Goal: Information Seeking & Learning: Compare options

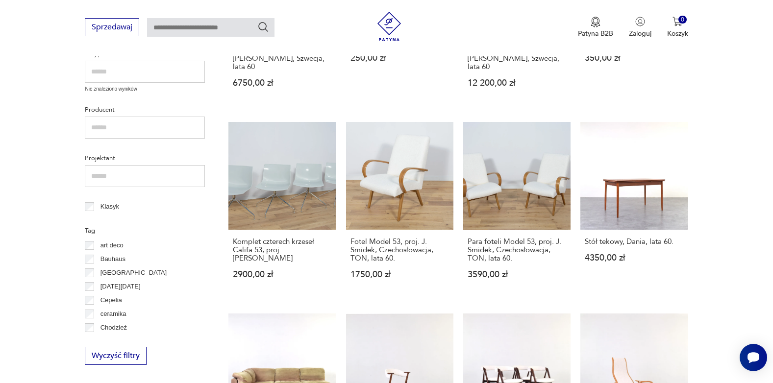
scroll to position [534, 0]
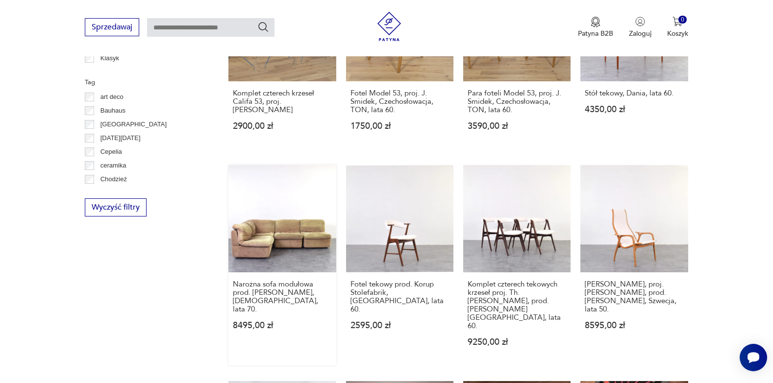
click at [289, 234] on link "Narożna sofa modułowa prod. [PERSON_NAME], [DEMOGRAPHIC_DATA], lata 70. 8495,00…" at bounding box center [281, 265] width 107 height 200
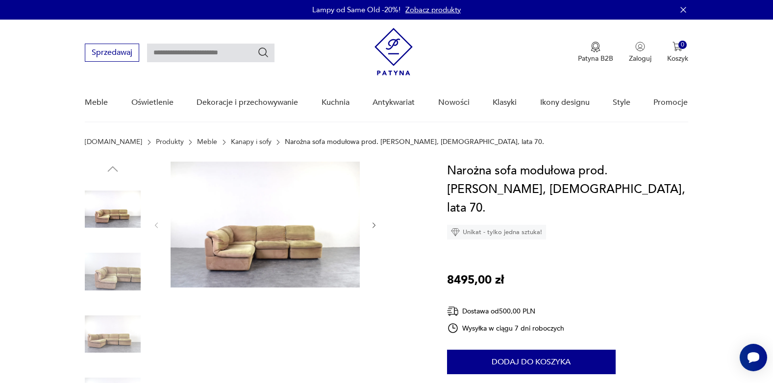
click at [123, 271] on img at bounding box center [113, 272] width 56 height 56
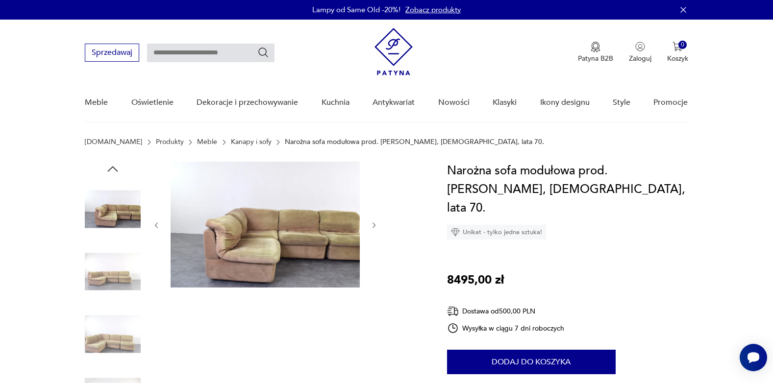
click at [111, 327] on img at bounding box center [113, 334] width 56 height 56
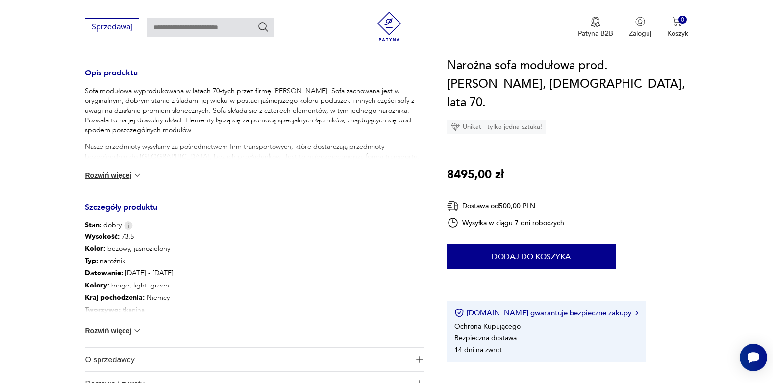
scroll to position [539, 0]
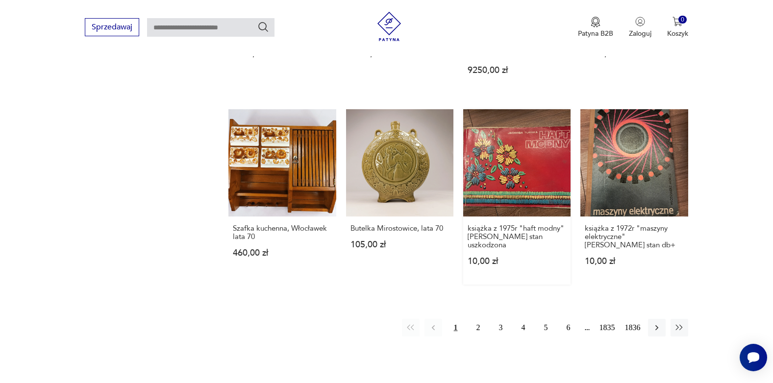
scroll to position [828, 0]
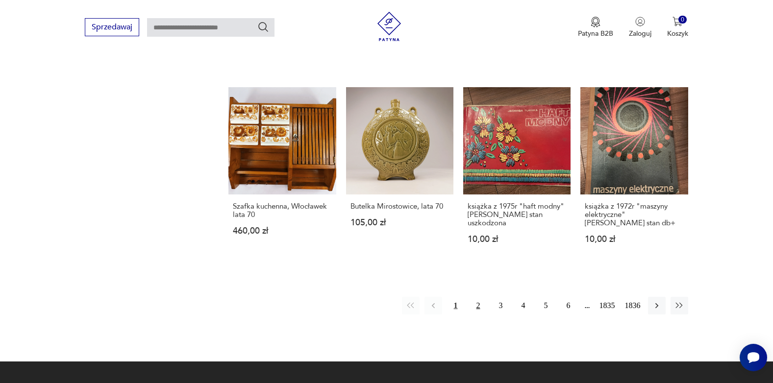
click at [480, 297] on button "2" at bounding box center [478, 306] width 18 height 18
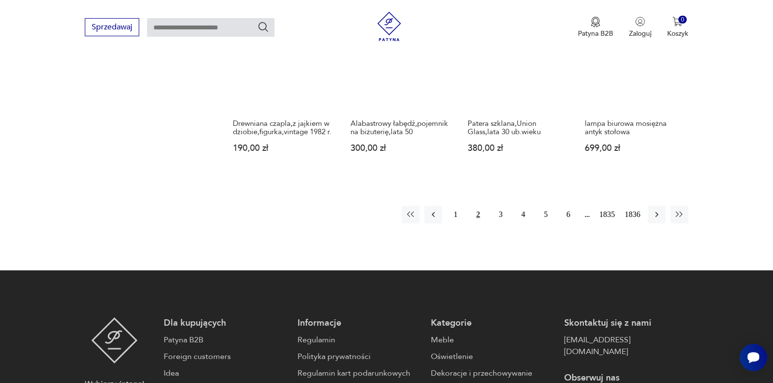
scroll to position [911, 0]
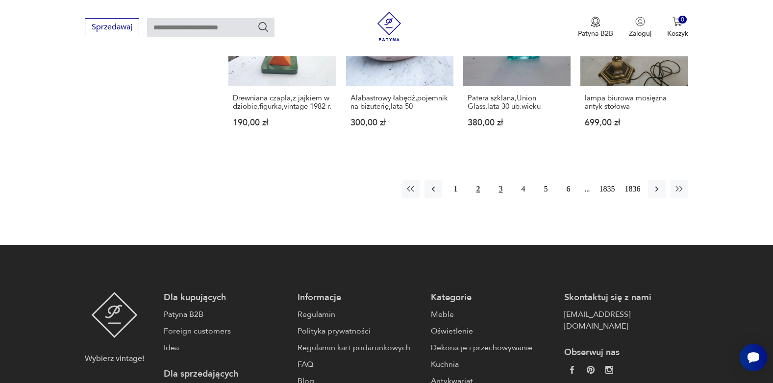
click at [499, 187] on button "3" at bounding box center [501, 189] width 18 height 18
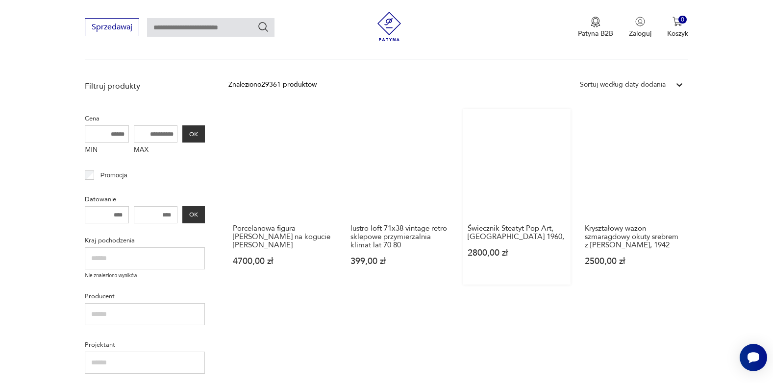
scroll to position [323, 0]
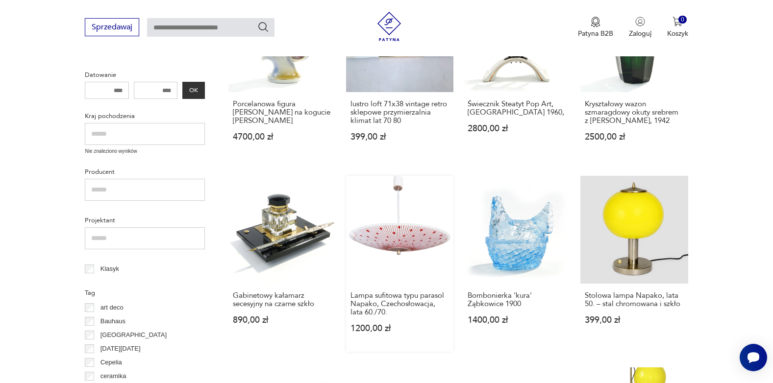
click at [402, 247] on link "Lampa sufitowa typu parasol Napako, Czechosłowacja, lata 60./70. 1200,00 zł" at bounding box center [399, 263] width 107 height 175
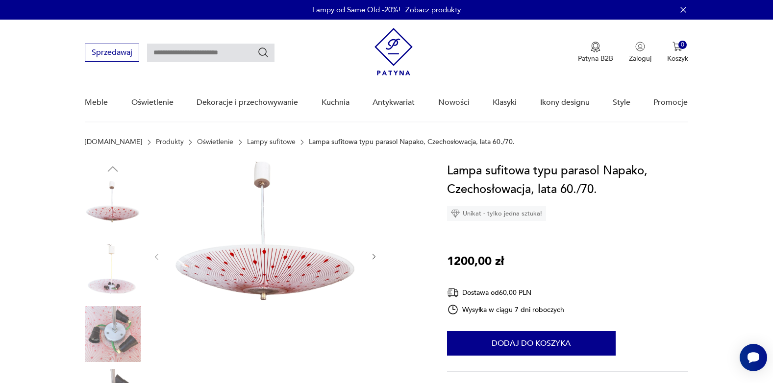
click at [126, 275] on img at bounding box center [113, 272] width 56 height 56
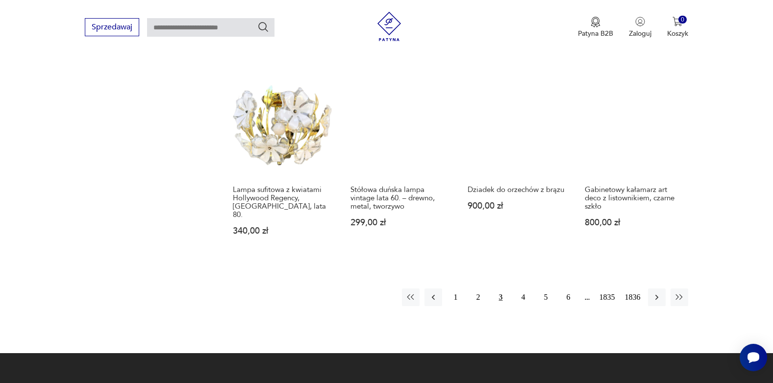
scroll to position [813, 0]
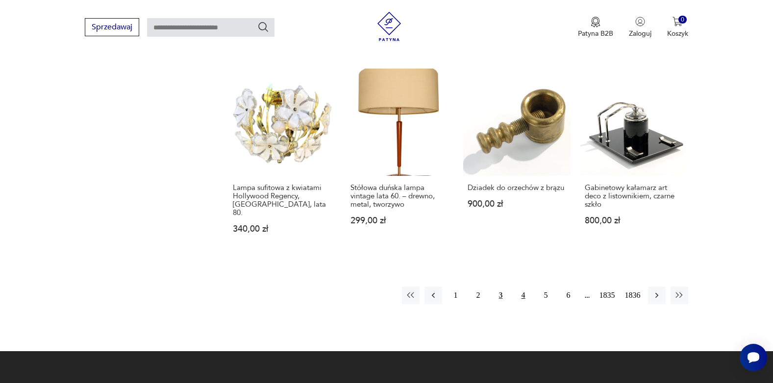
click at [521, 289] on button "4" at bounding box center [524, 296] width 18 height 18
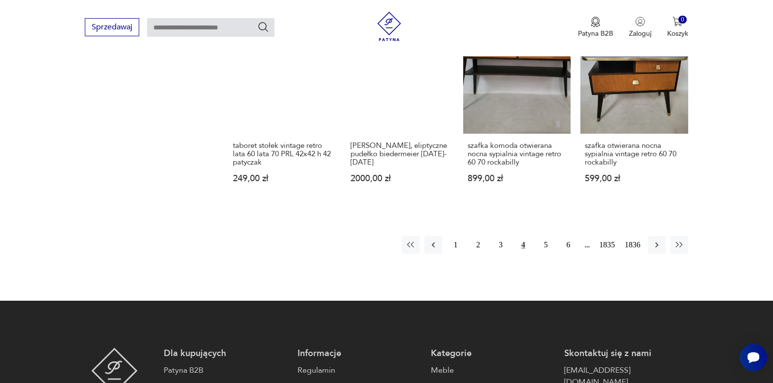
scroll to position [862, 0]
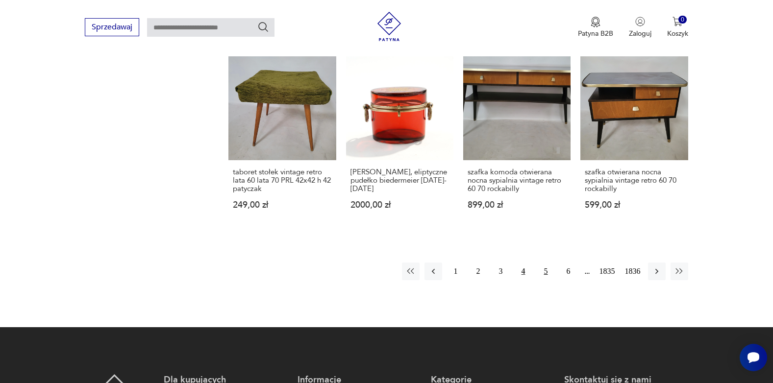
click at [544, 263] on button "5" at bounding box center [546, 272] width 18 height 18
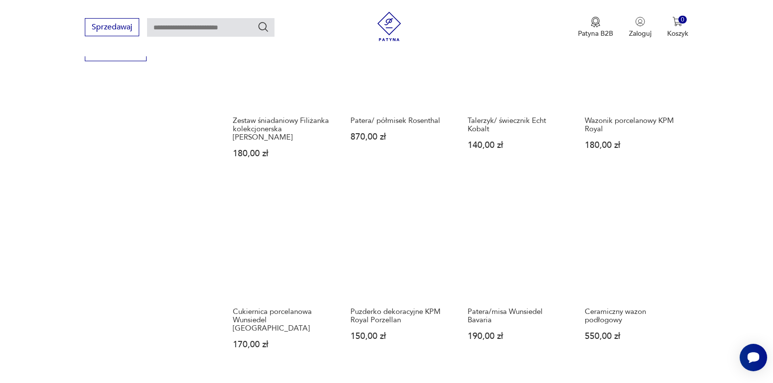
scroll to position [813, 0]
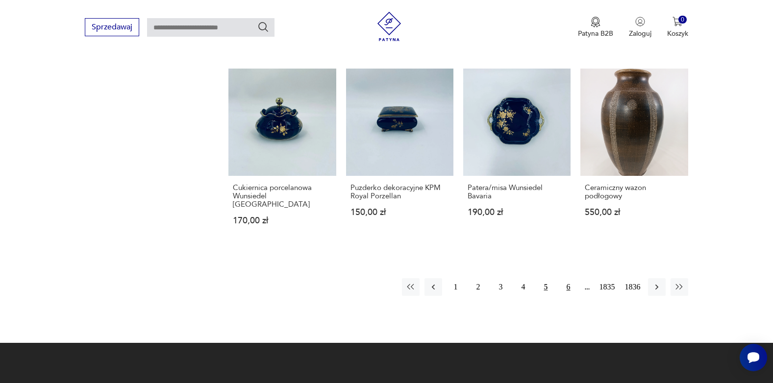
click at [566, 279] on button "6" at bounding box center [569, 287] width 18 height 18
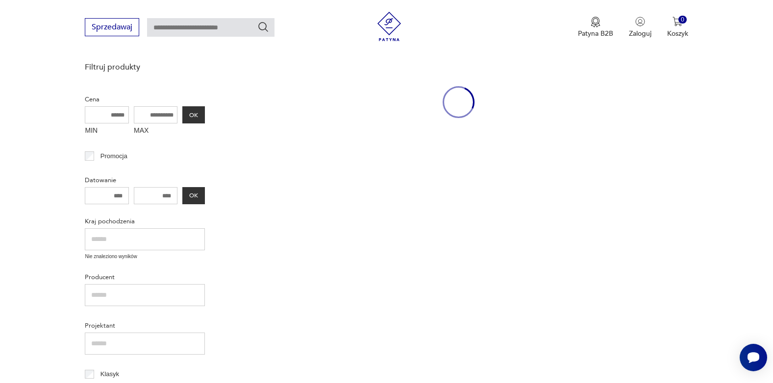
scroll to position [127, 0]
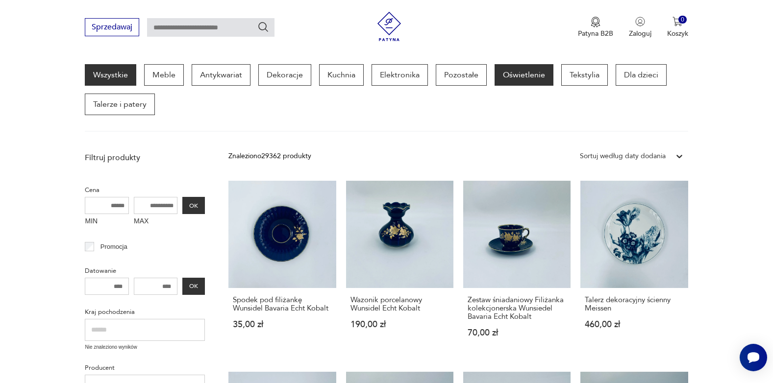
click at [527, 76] on p "Oświetlenie" at bounding box center [523, 75] width 59 height 22
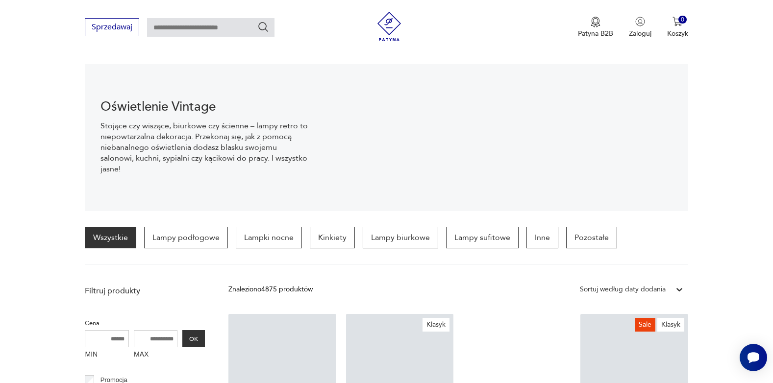
scroll to position [147, 0]
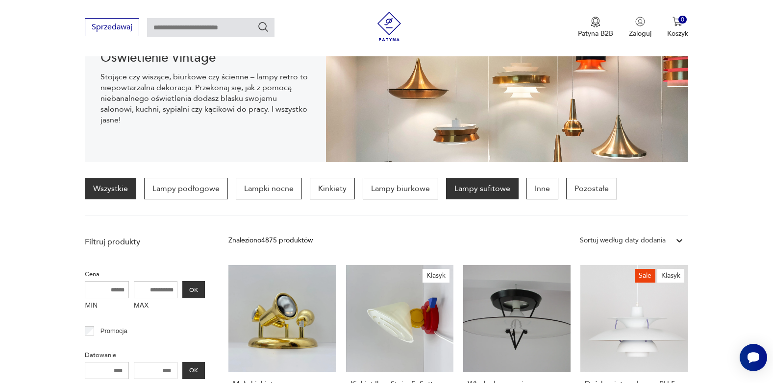
click at [473, 193] on p "Lampy sufitowe" at bounding box center [482, 189] width 73 height 22
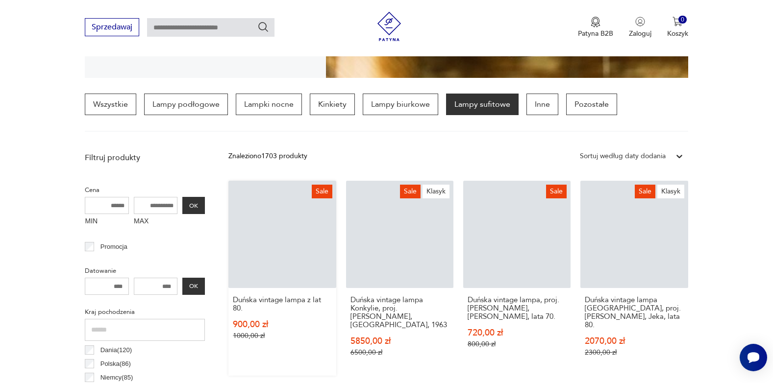
scroll to position [280, 0]
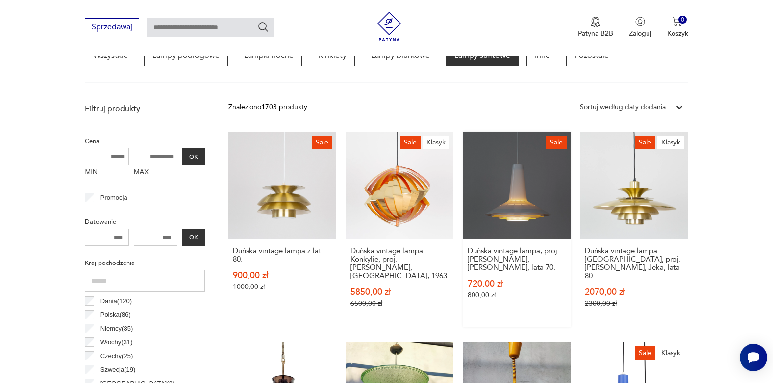
click at [498, 190] on link "Sale Duńska vintage lampa, proj. [PERSON_NAME], [PERSON_NAME], lata 70. 720,00 …" at bounding box center [516, 229] width 107 height 195
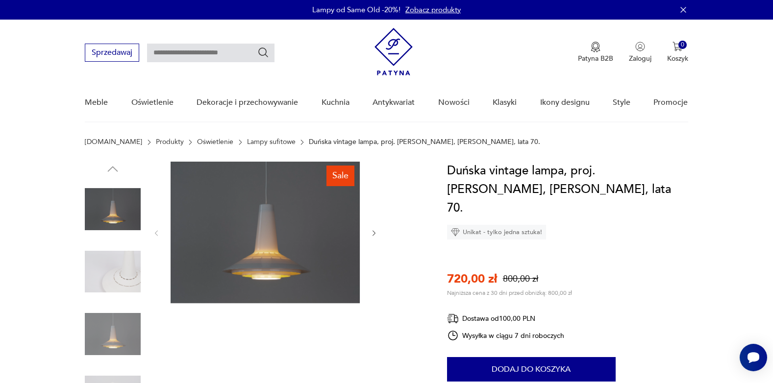
click at [133, 271] on img at bounding box center [113, 272] width 56 height 56
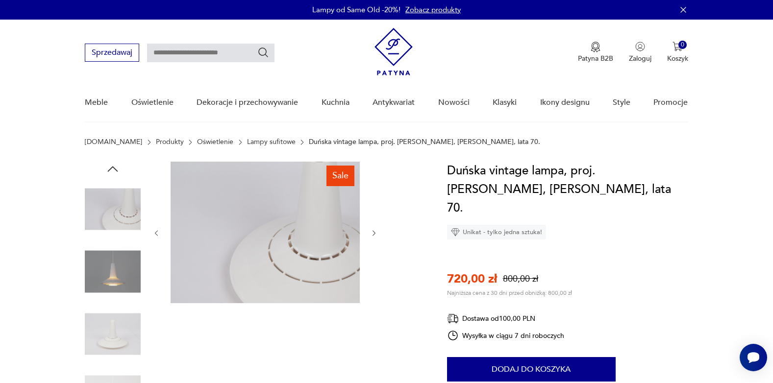
click at [124, 323] on img at bounding box center [113, 334] width 56 height 56
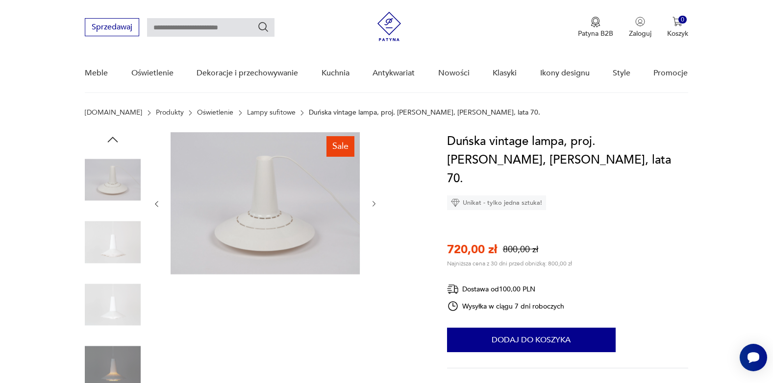
scroll to position [98, 0]
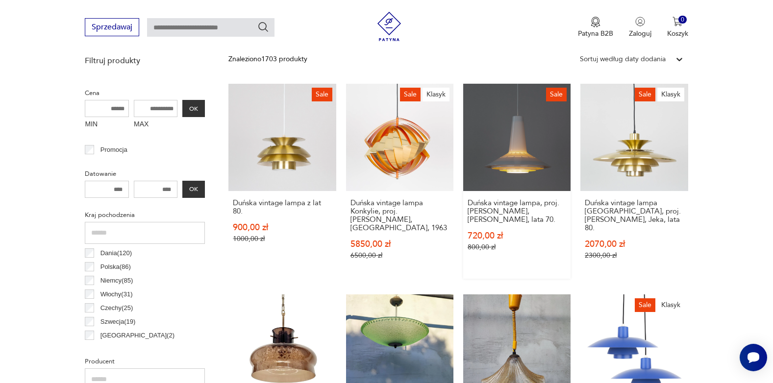
scroll to position [279, 0]
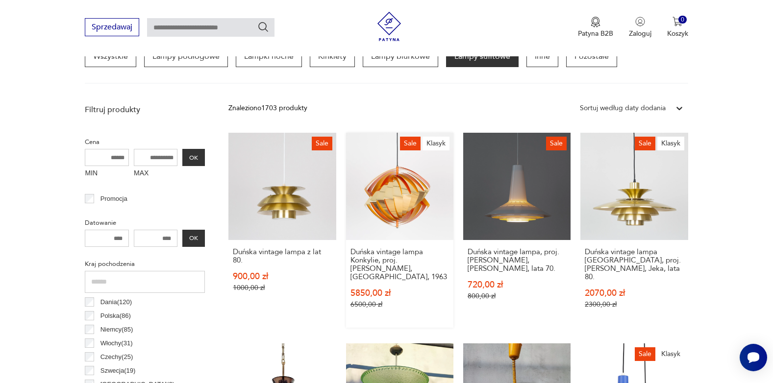
click at [402, 211] on link "Sale Klasyk Duńska vintage lampa Konkylie, proj. [PERSON_NAME], [GEOGRAPHIC_DAT…" at bounding box center [399, 230] width 107 height 195
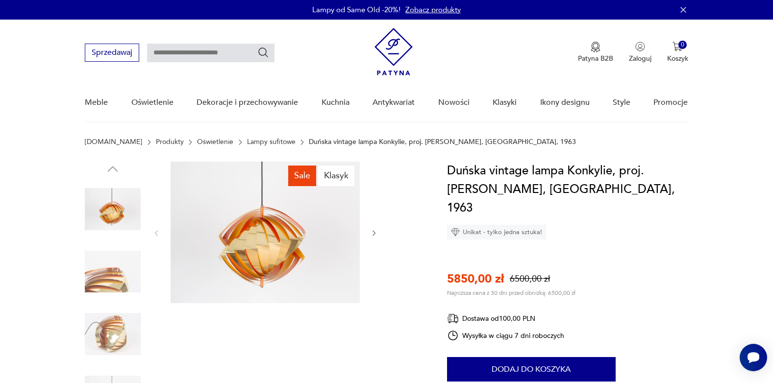
click at [119, 275] on img at bounding box center [113, 272] width 56 height 56
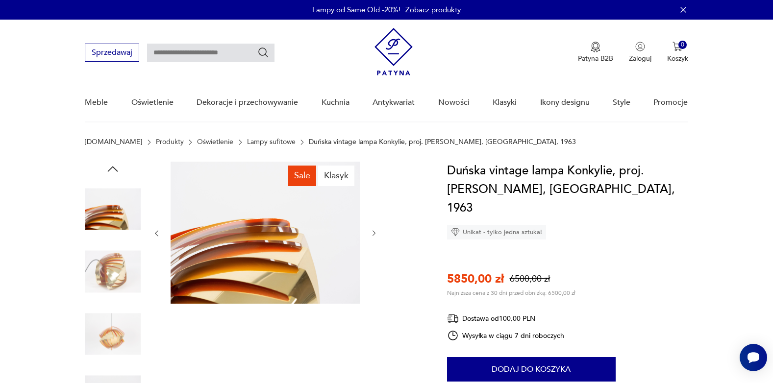
click at [117, 320] on img at bounding box center [113, 334] width 56 height 56
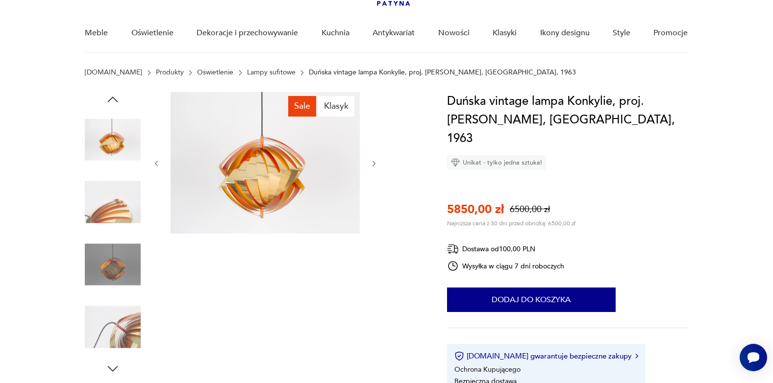
scroll to position [49, 0]
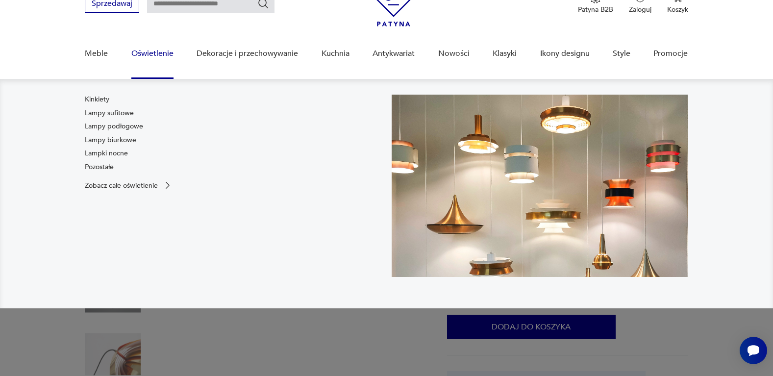
click at [160, 55] on link "Oświetlenie" at bounding box center [152, 54] width 42 height 38
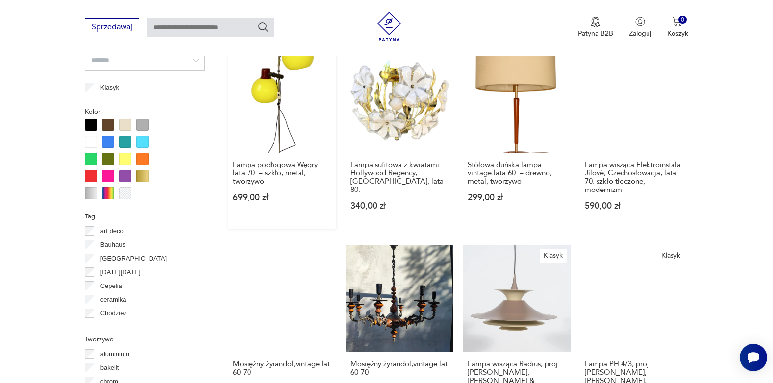
scroll to position [931, 0]
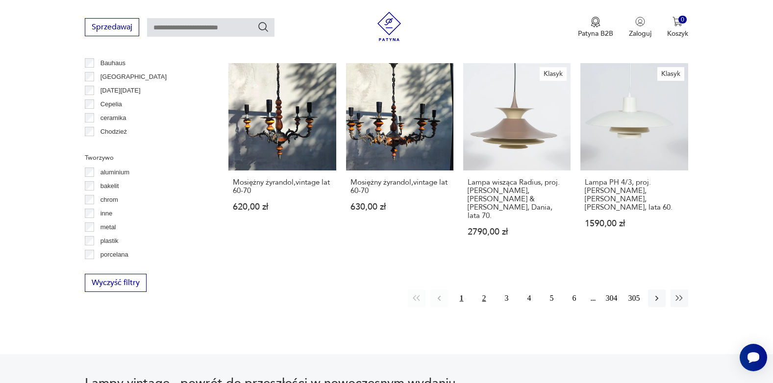
click at [484, 290] on button "2" at bounding box center [484, 299] width 18 height 18
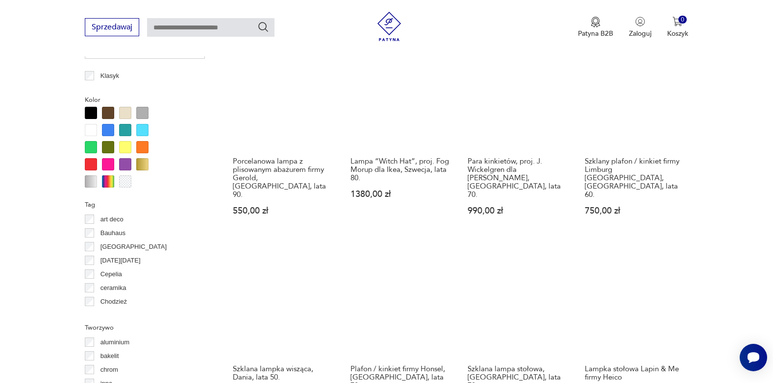
scroll to position [917, 0]
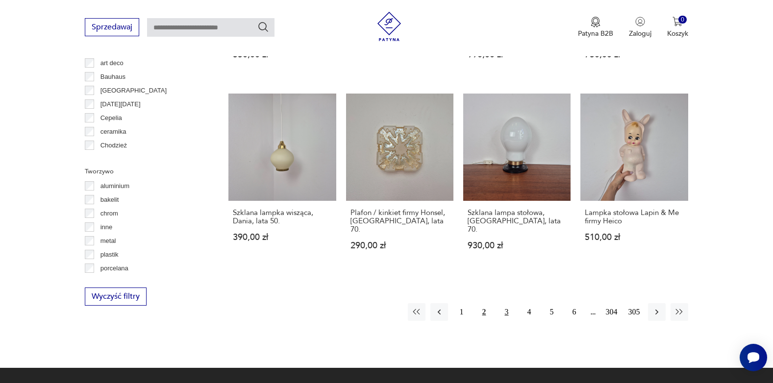
click at [507, 303] on button "3" at bounding box center [507, 312] width 18 height 18
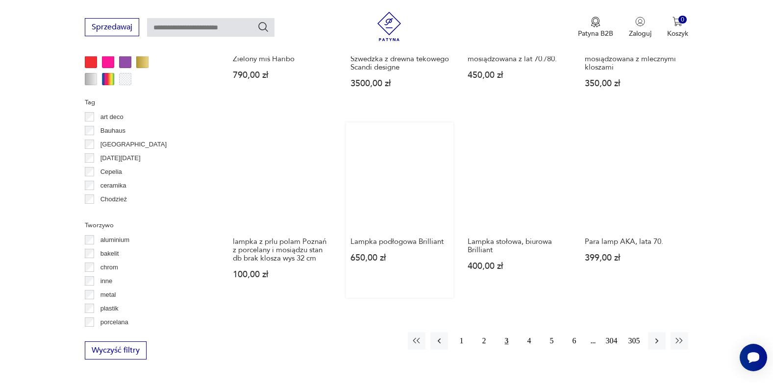
scroll to position [868, 0]
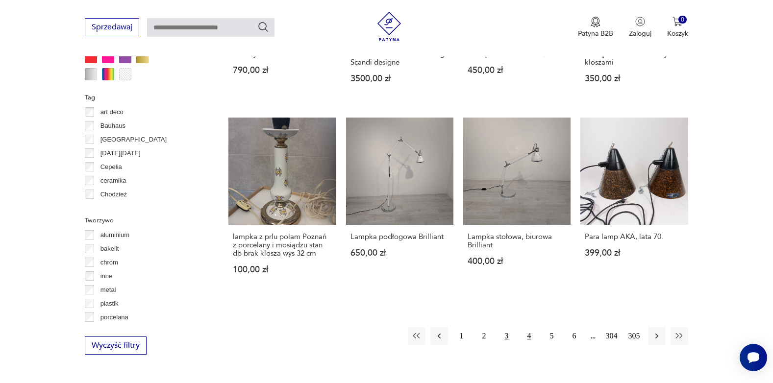
click at [530, 336] on button "4" at bounding box center [529, 336] width 18 height 18
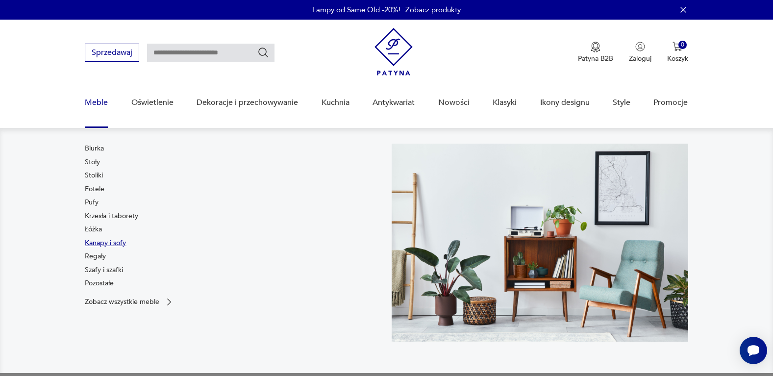
click at [111, 243] on link "Kanapy i sofy" at bounding box center [105, 243] width 41 height 10
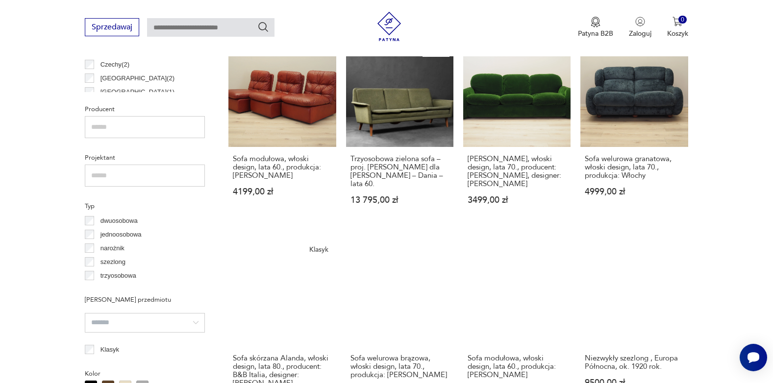
scroll to position [672, 0]
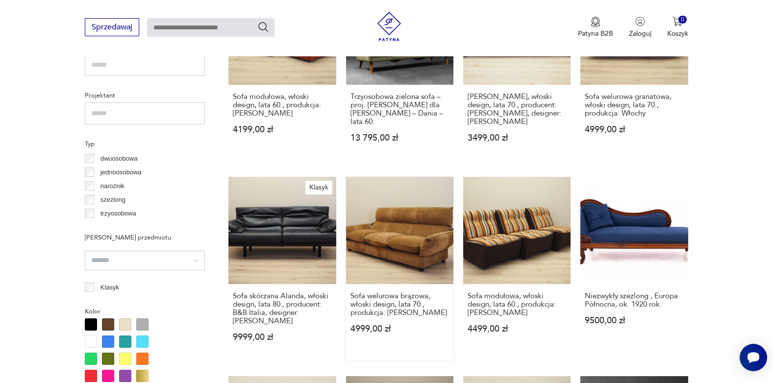
click at [407, 230] on link "Sofa welurowa brązowa, włoski design, lata 70., produkcja: [PERSON_NAME] 4999,0…" at bounding box center [399, 269] width 107 height 184
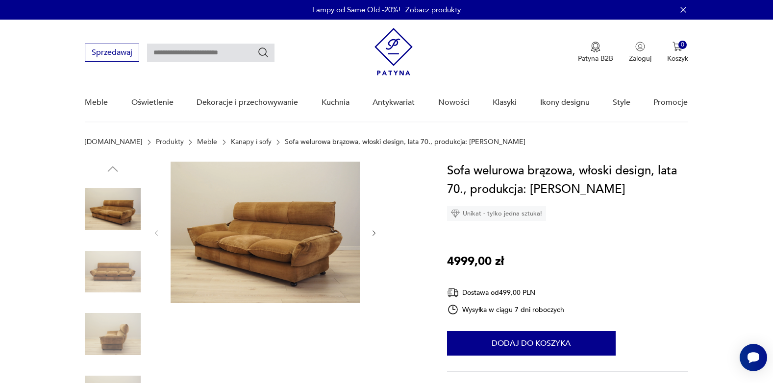
click at [125, 276] on img at bounding box center [113, 272] width 56 height 56
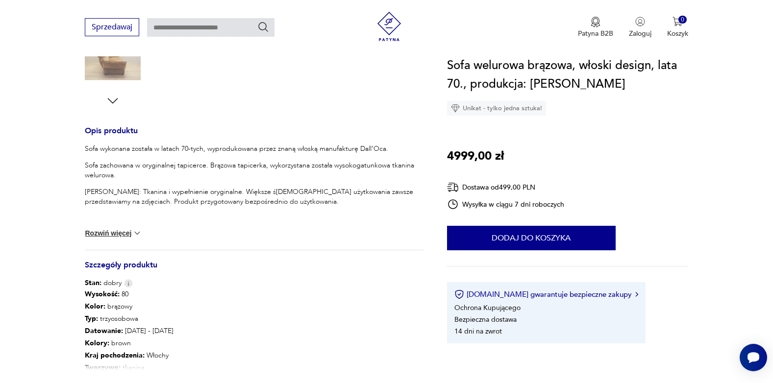
scroll to position [343, 0]
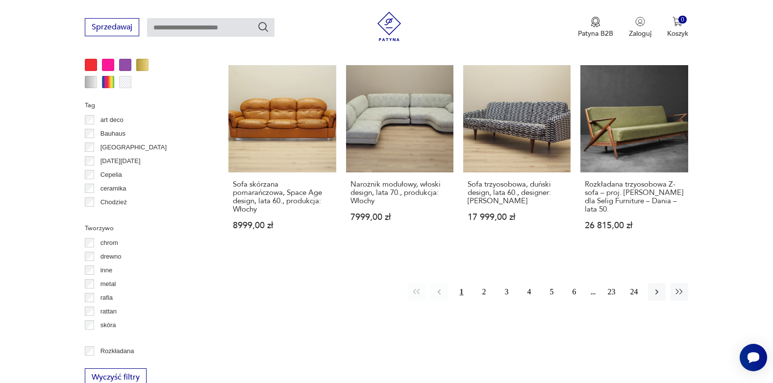
scroll to position [980, 0]
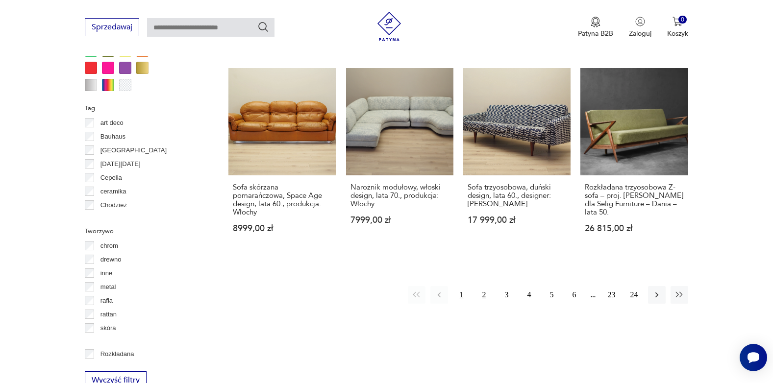
click at [486, 288] on button "2" at bounding box center [484, 295] width 18 height 18
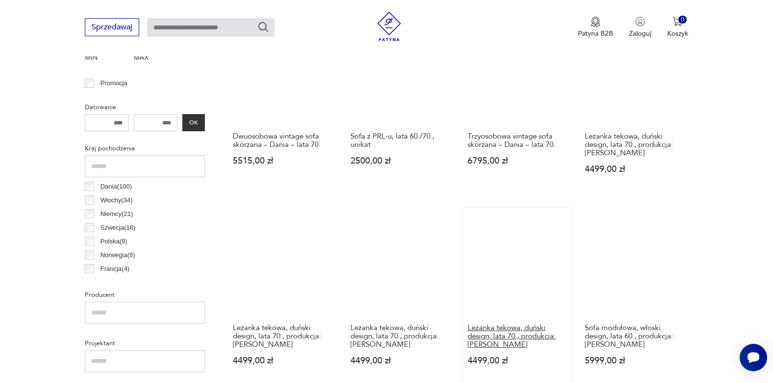
scroll to position [456, 0]
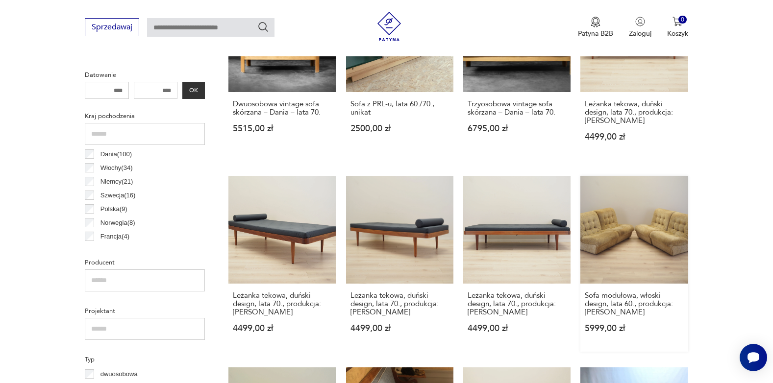
click at [623, 242] on link "Sofa modułowa, włoski design, lata 60., produkcja: Włochy 5999,00 zł" at bounding box center [633, 263] width 107 height 175
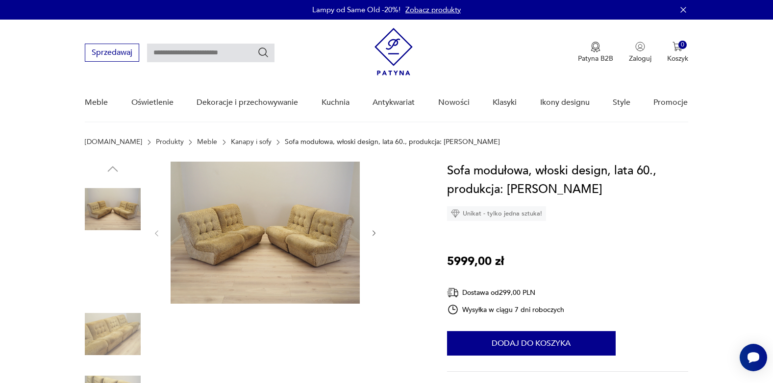
click at [128, 258] on img at bounding box center [113, 272] width 56 height 56
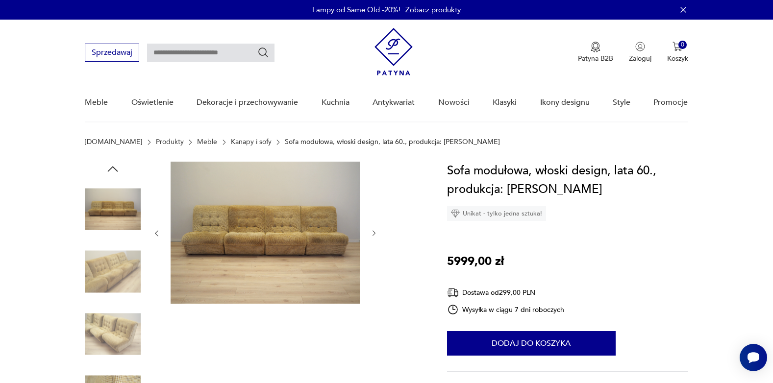
click at [125, 327] on img at bounding box center [113, 334] width 56 height 56
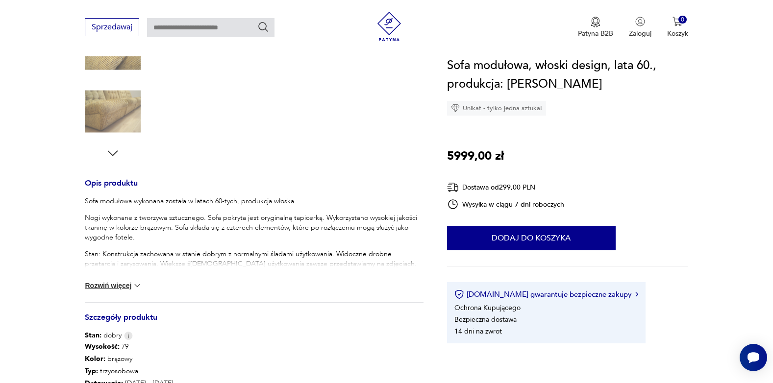
scroll to position [294, 0]
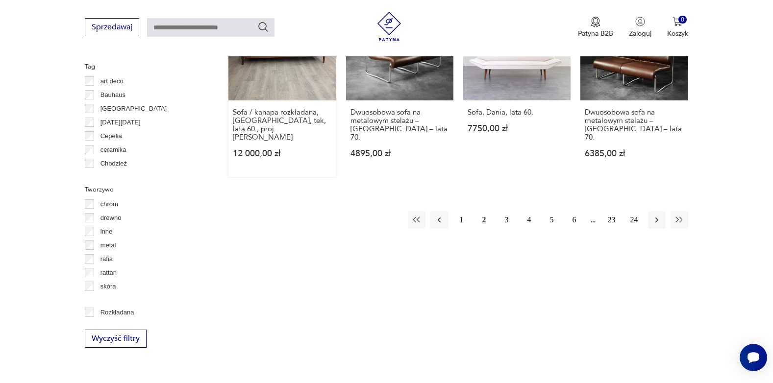
scroll to position [1044, 0]
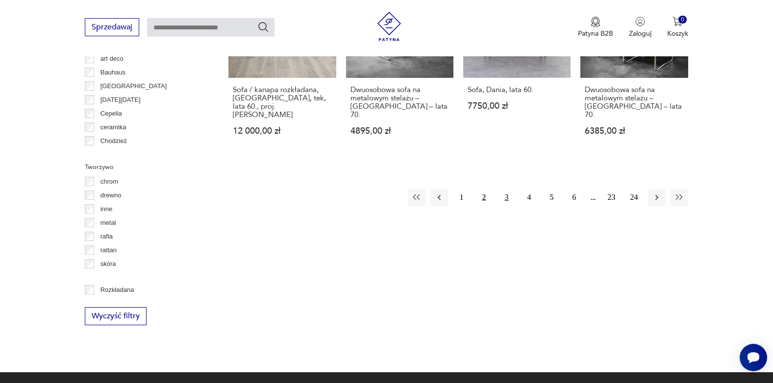
click at [505, 189] on button "3" at bounding box center [507, 198] width 18 height 18
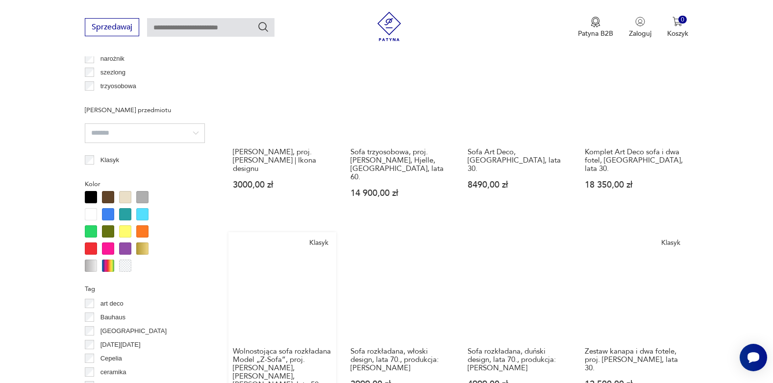
scroll to position [897, 0]
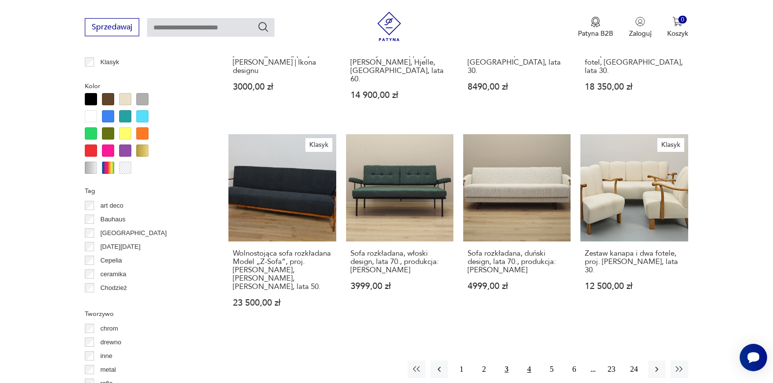
click at [528, 361] on button "4" at bounding box center [529, 370] width 18 height 18
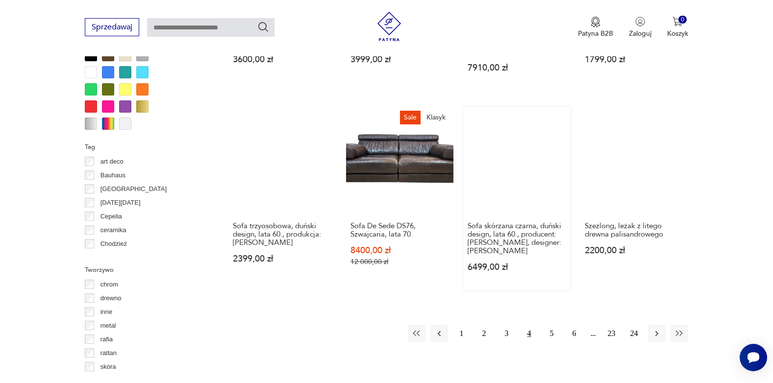
scroll to position [946, 0]
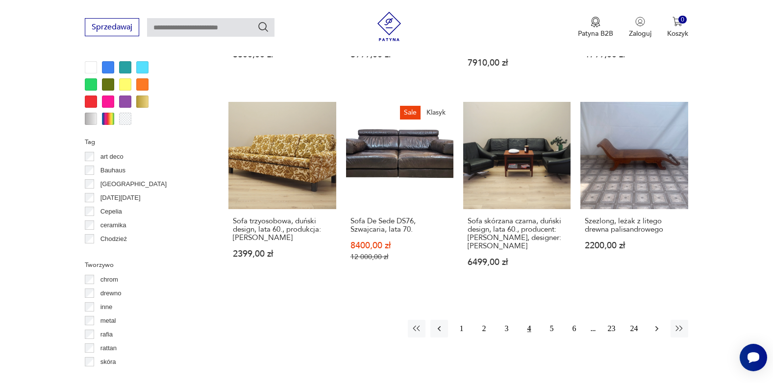
click at [656, 324] on icon "button" at bounding box center [657, 329] width 10 height 10
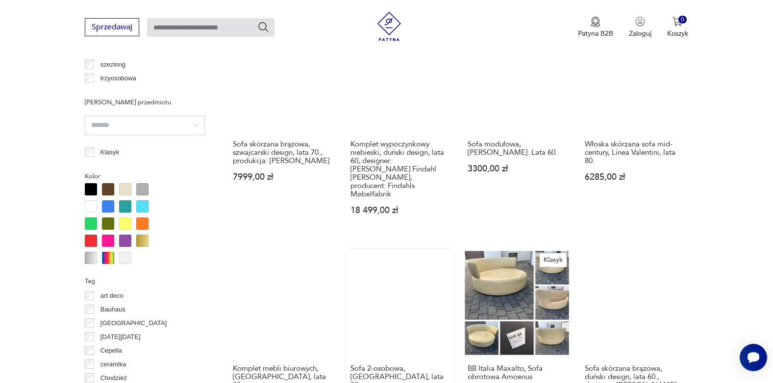
scroll to position [946, 0]
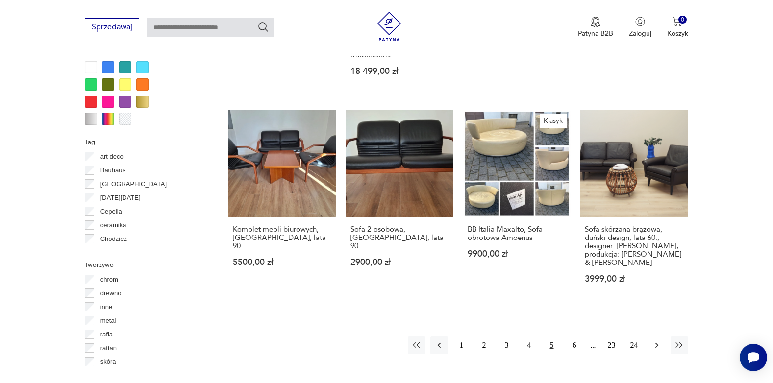
click at [658, 341] on icon "button" at bounding box center [657, 346] width 10 height 10
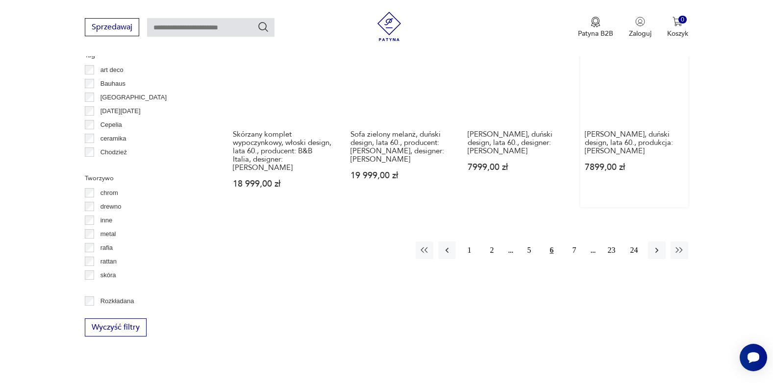
scroll to position [1044, 0]
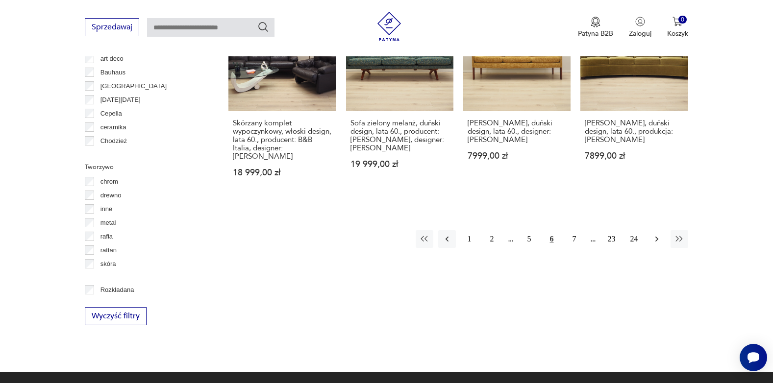
click at [653, 234] on icon "button" at bounding box center [657, 239] width 10 height 10
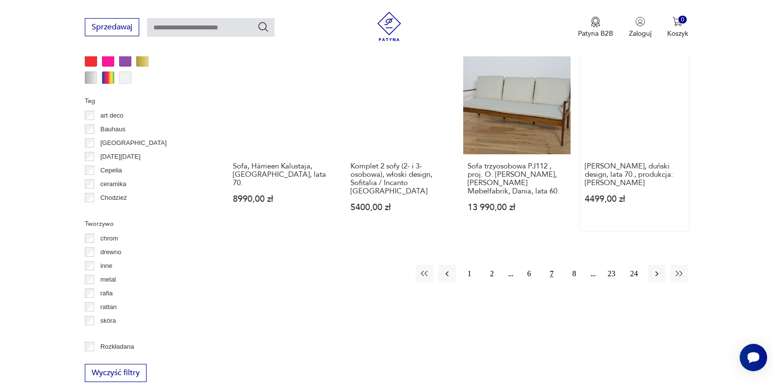
scroll to position [995, 0]
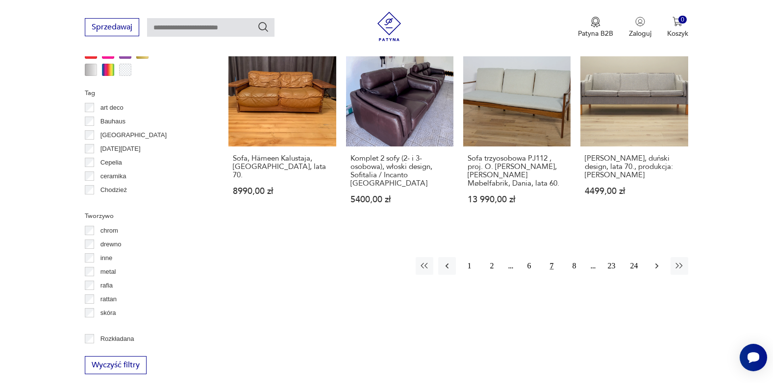
click at [653, 261] on icon "button" at bounding box center [657, 266] width 10 height 10
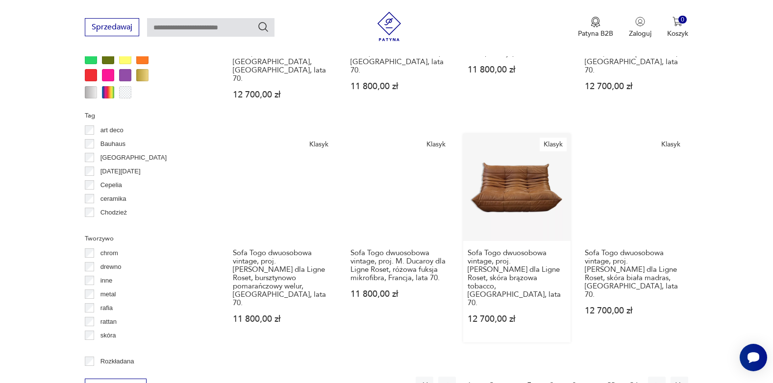
scroll to position [995, 0]
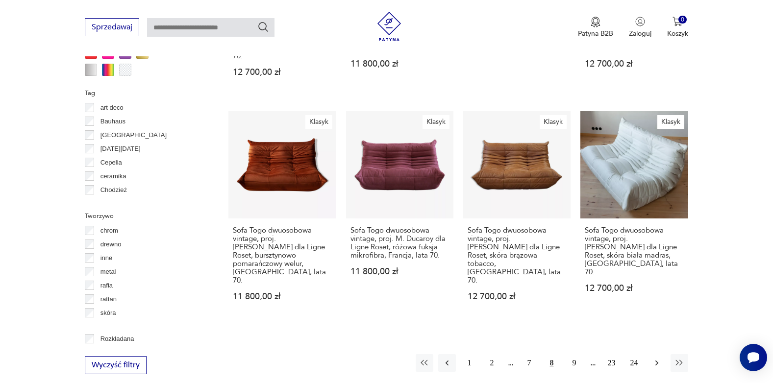
click at [655, 358] on icon "button" at bounding box center [657, 363] width 10 height 10
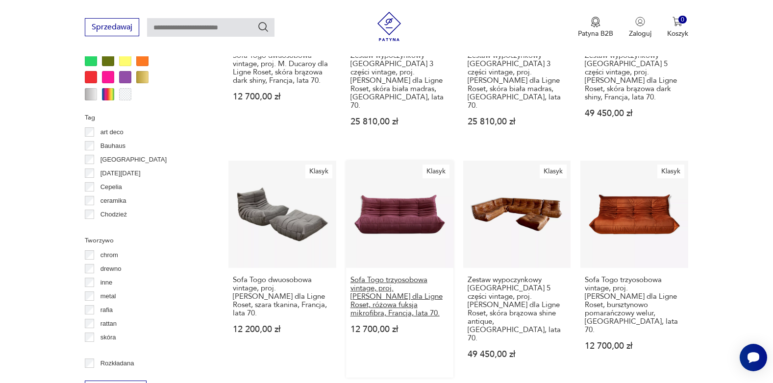
scroll to position [995, 0]
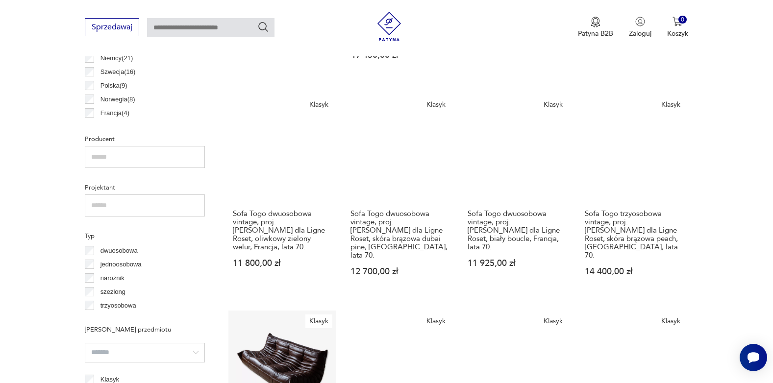
scroll to position [652, 0]
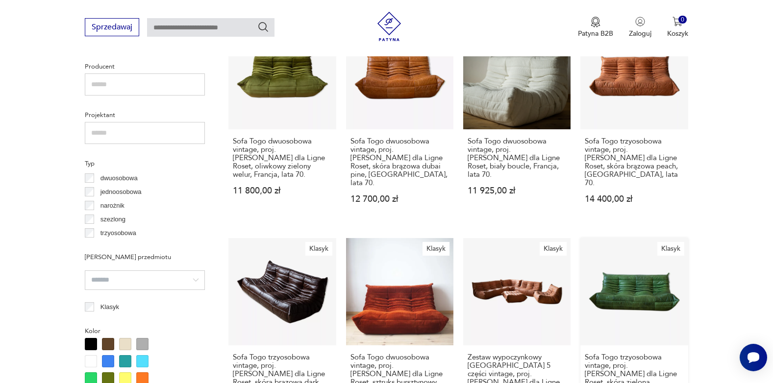
click at [633, 266] on link "Klasyk Sofa Togo trzyosobowa vintage, proj. [PERSON_NAME] dla Ligne Roset, skór…" at bounding box center [633, 342] width 107 height 209
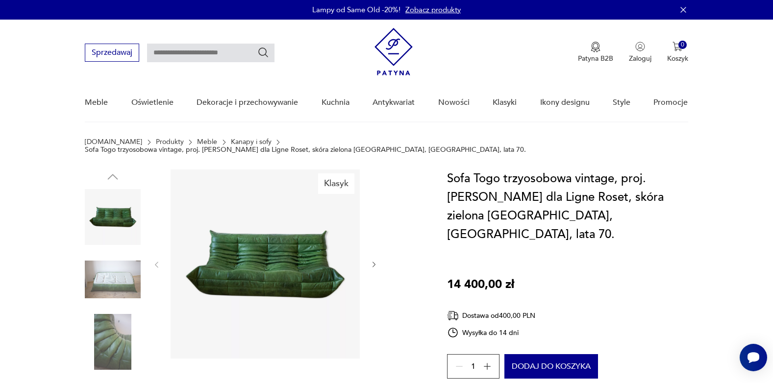
click at [373, 261] on icon "button" at bounding box center [374, 265] width 8 height 8
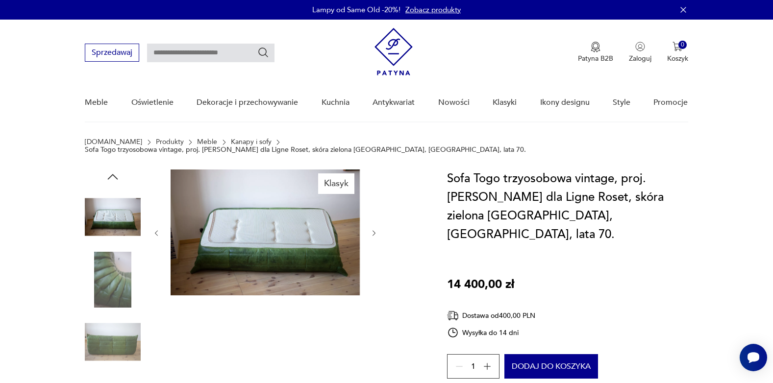
click at [373, 257] on div at bounding box center [264, 233] width 225 height 127
click at [371, 229] on icon "button" at bounding box center [374, 233] width 8 height 8
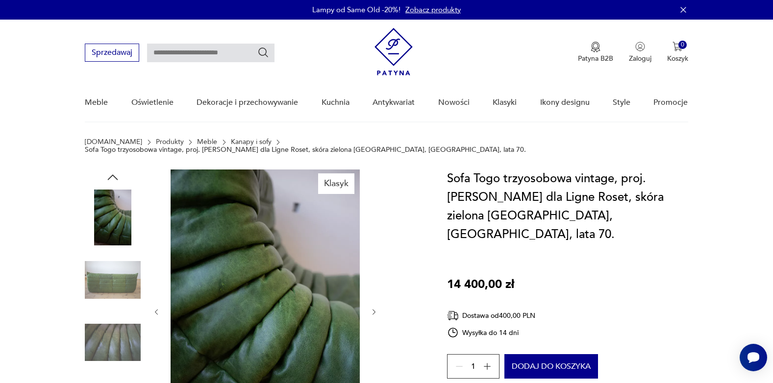
click at [371, 224] on div at bounding box center [264, 312] width 225 height 285
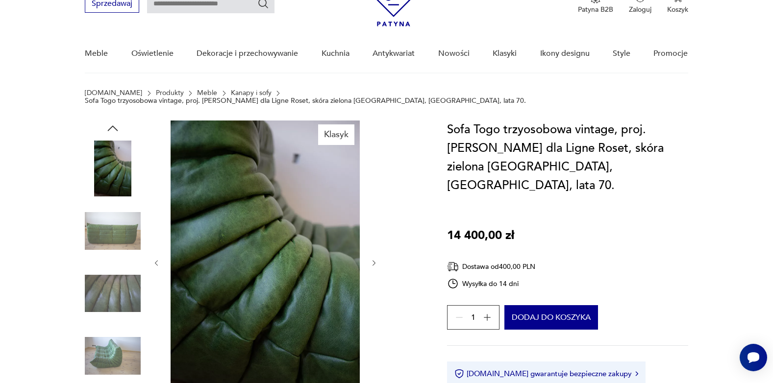
click at [373, 259] on icon "button" at bounding box center [374, 263] width 8 height 8
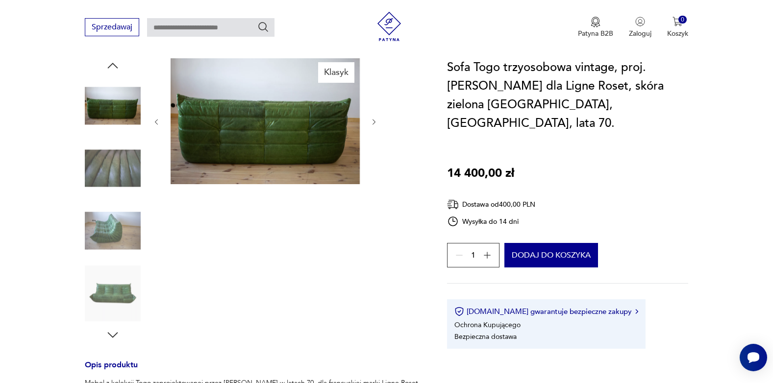
scroll to position [98, 0]
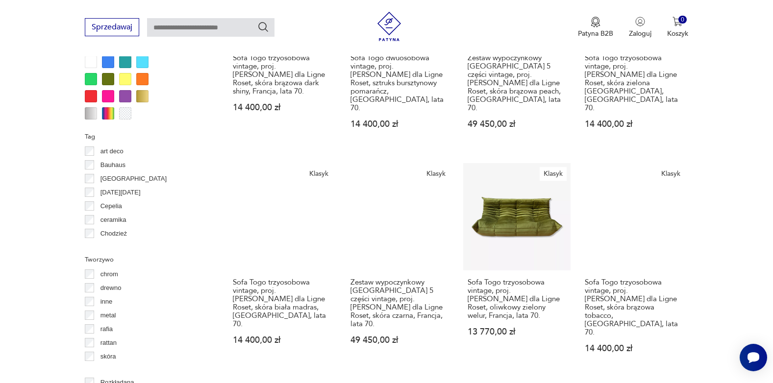
scroll to position [1135, 0]
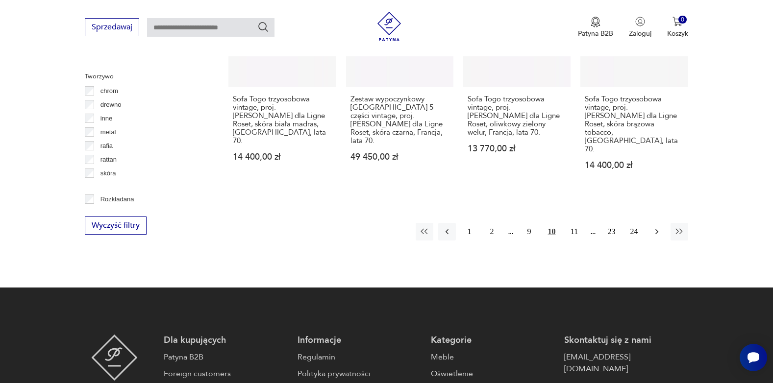
click at [654, 227] on icon "button" at bounding box center [657, 232] width 10 height 10
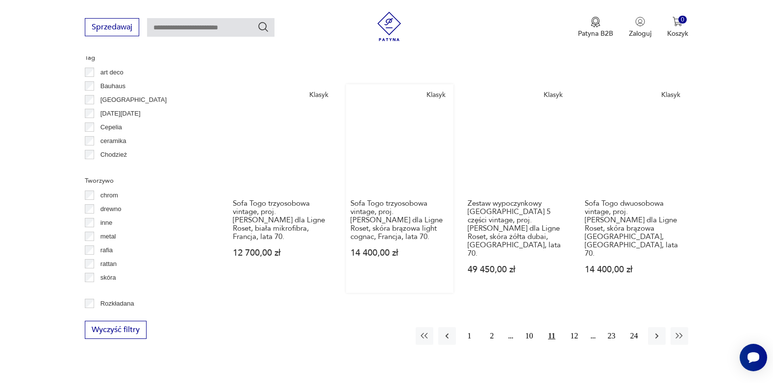
scroll to position [1044, 0]
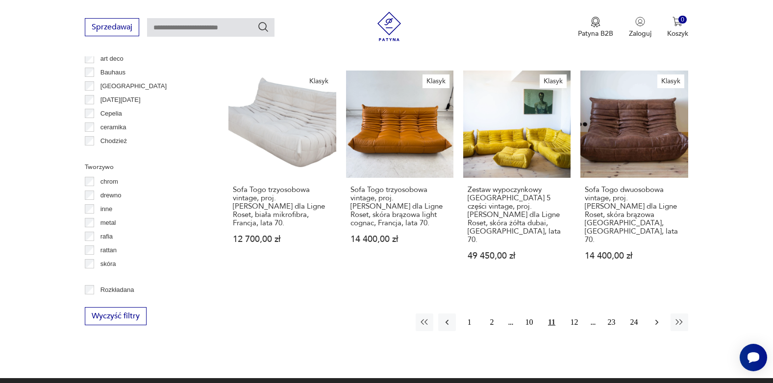
click at [653, 318] on icon "button" at bounding box center [657, 323] width 10 height 10
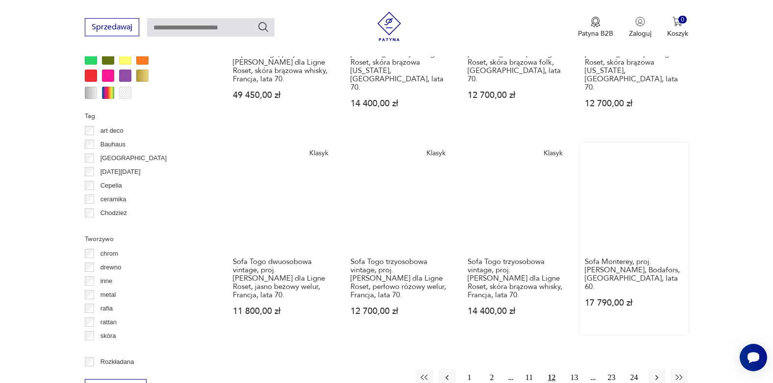
scroll to position [995, 0]
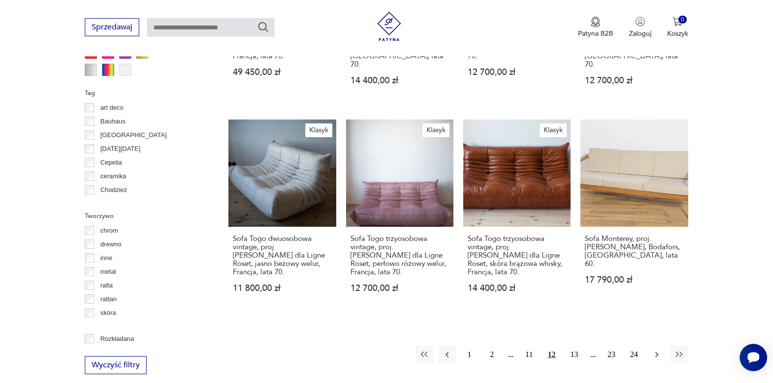
click at [657, 350] on icon "button" at bounding box center [657, 355] width 10 height 10
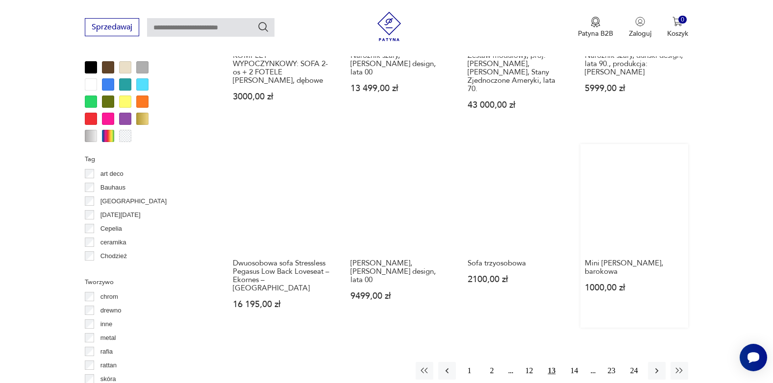
scroll to position [946, 0]
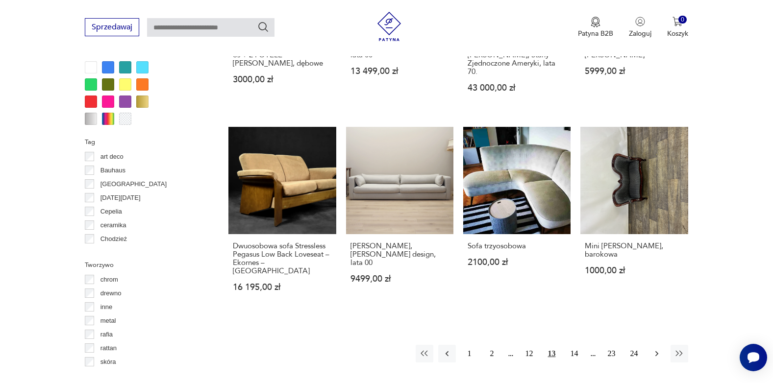
click at [658, 349] on icon "button" at bounding box center [657, 354] width 10 height 10
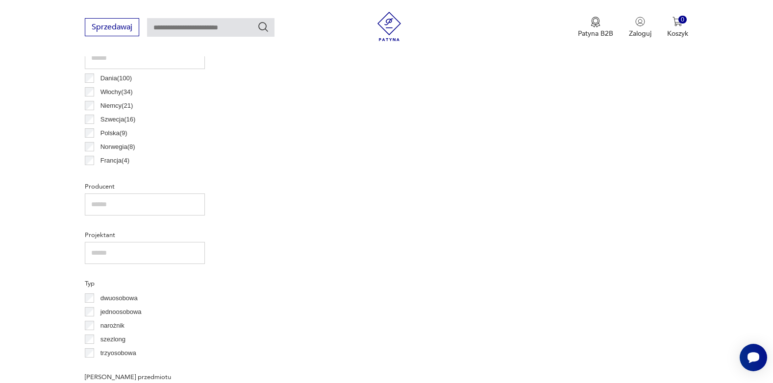
scroll to position [260, 0]
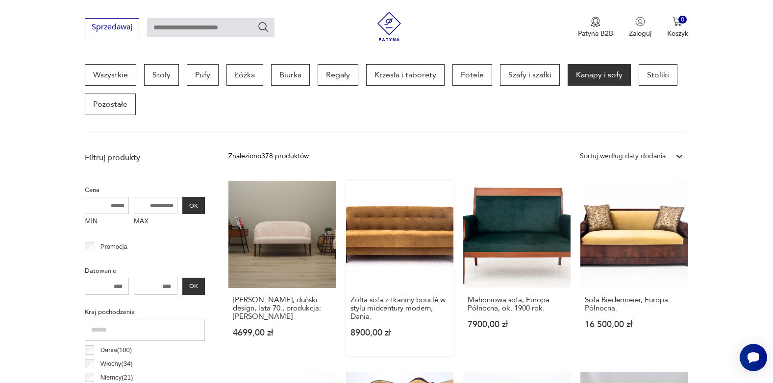
click at [390, 244] on link "Żółta sofa z tkaniny bouclé w stylu midcentury modern, Dania. 8900,00 zł" at bounding box center [399, 268] width 107 height 175
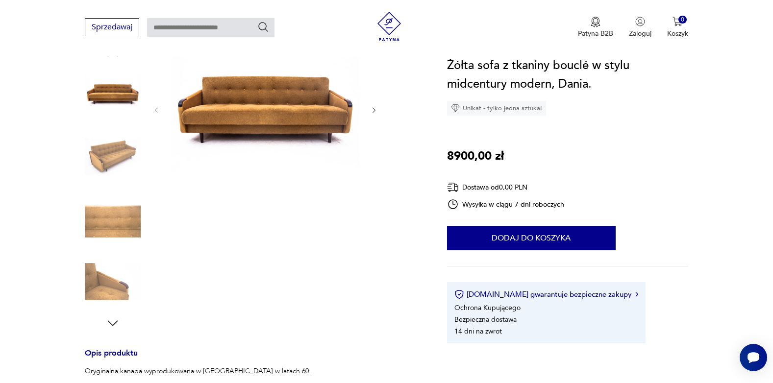
scroll to position [98, 0]
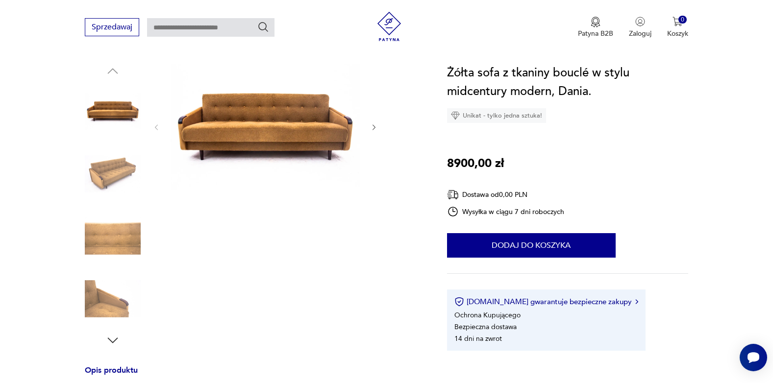
click at [374, 126] on icon "button" at bounding box center [373, 127] width 3 height 6
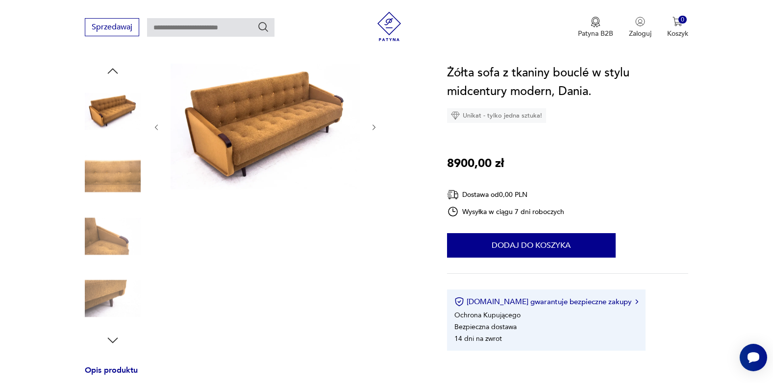
click at [374, 126] on icon "button" at bounding box center [373, 127] width 3 height 6
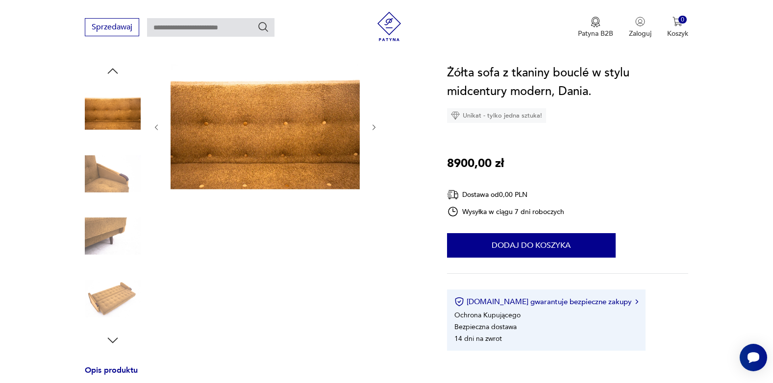
click at [374, 126] on icon "button" at bounding box center [373, 127] width 3 height 6
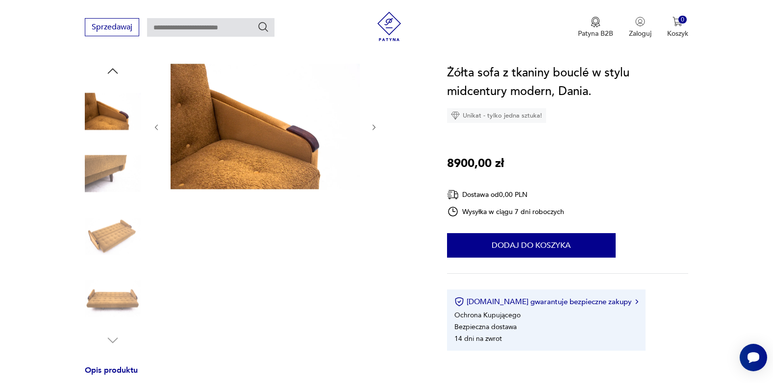
click at [374, 126] on icon "button" at bounding box center [373, 127] width 3 height 6
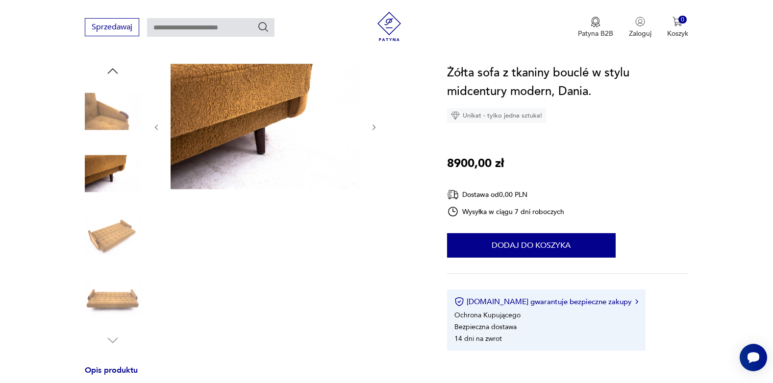
click at [374, 126] on icon "button" at bounding box center [373, 127] width 3 height 6
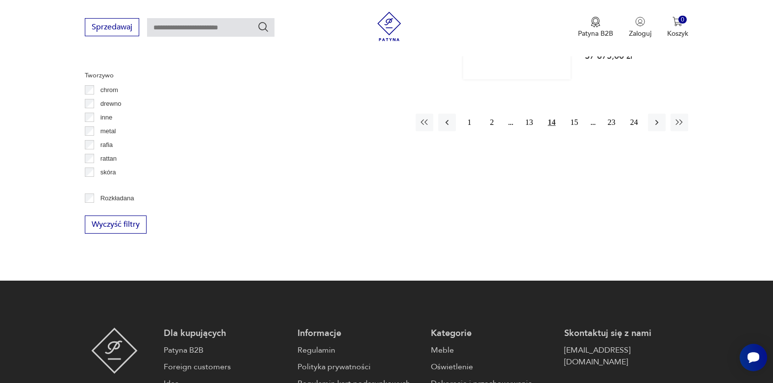
scroll to position [1142, 0]
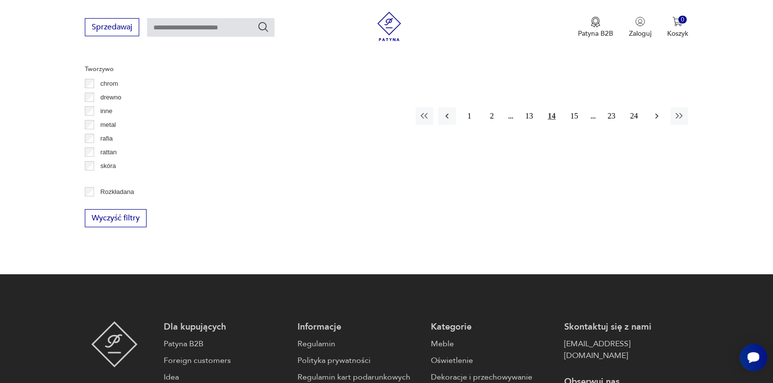
click at [654, 111] on icon "button" at bounding box center [657, 116] width 10 height 10
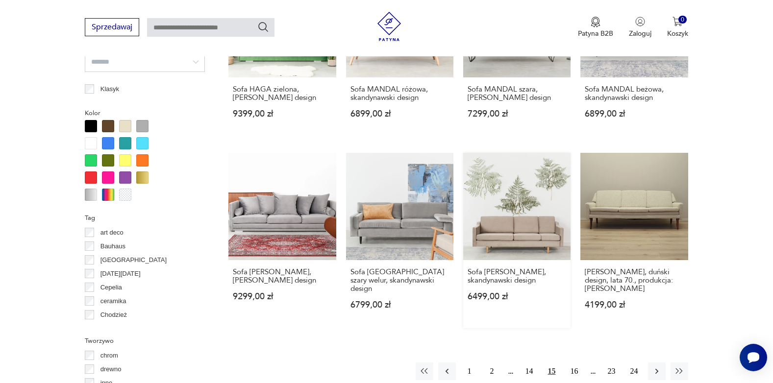
scroll to position [995, 0]
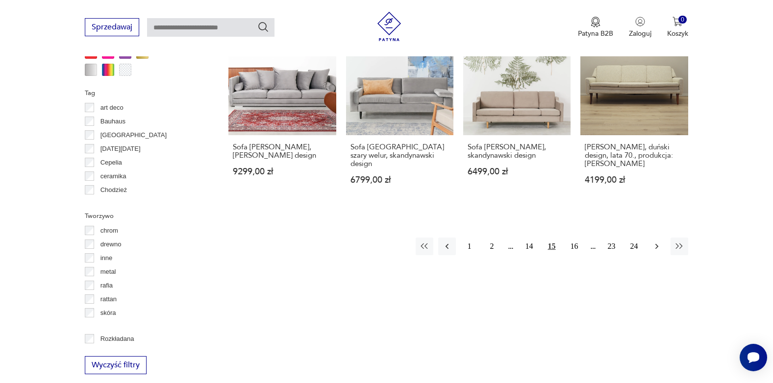
click at [656, 242] on icon "button" at bounding box center [657, 247] width 10 height 10
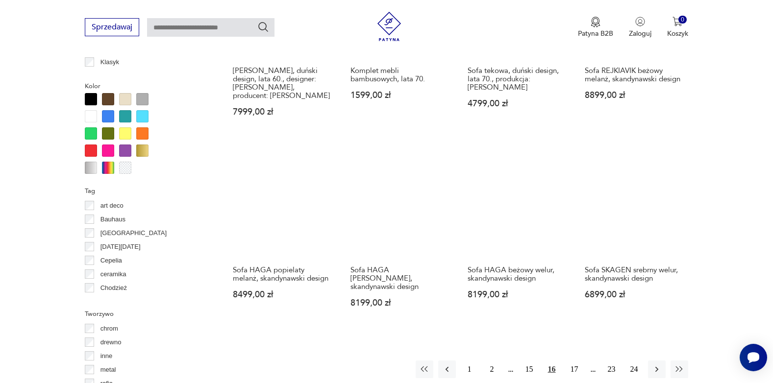
scroll to position [995, 0]
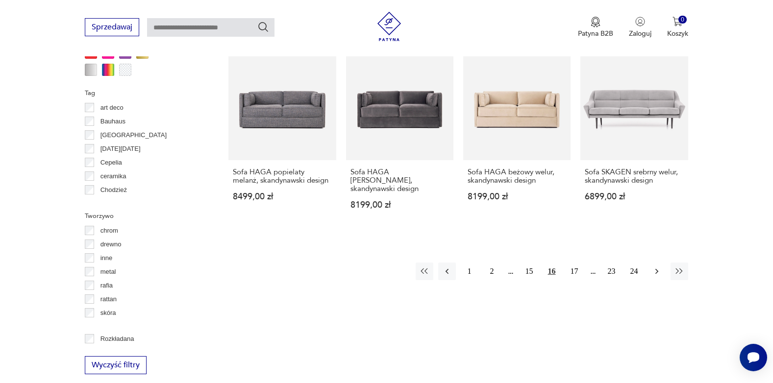
click at [654, 267] on icon "button" at bounding box center [657, 272] width 10 height 10
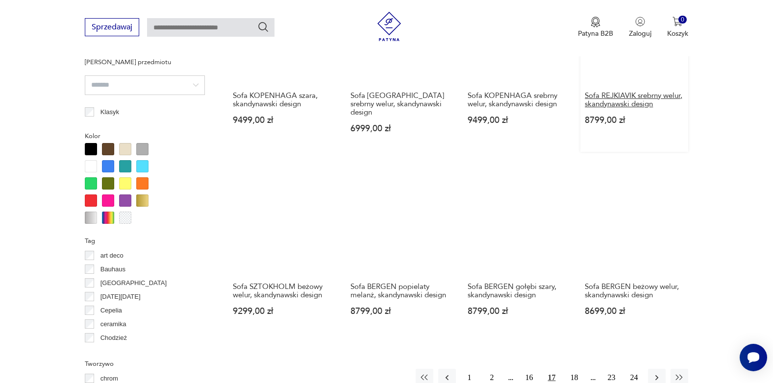
scroll to position [1092, 0]
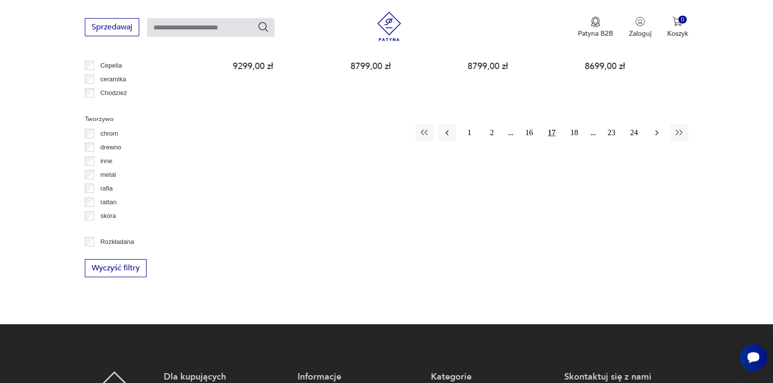
click at [661, 128] on icon "button" at bounding box center [657, 133] width 10 height 10
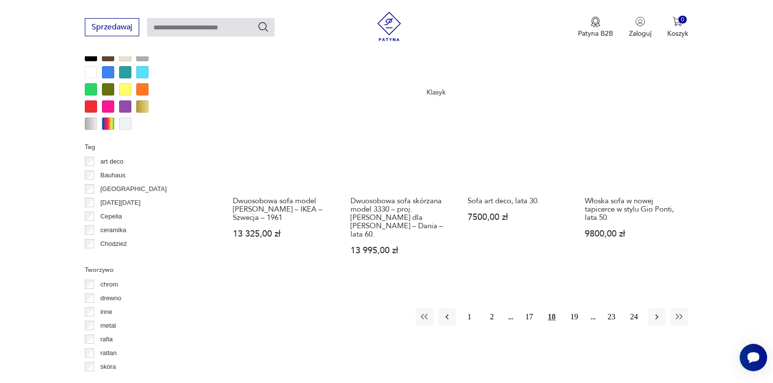
scroll to position [995, 0]
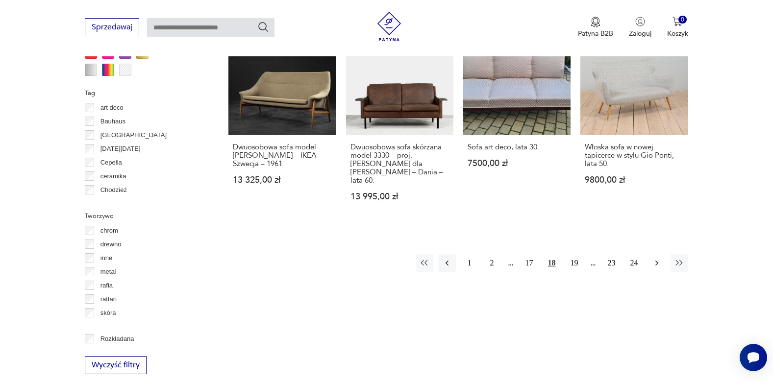
click at [652, 258] on icon "button" at bounding box center [657, 263] width 10 height 10
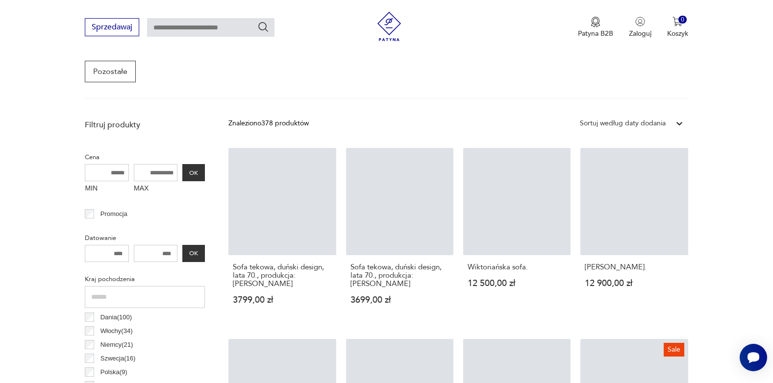
scroll to position [260, 0]
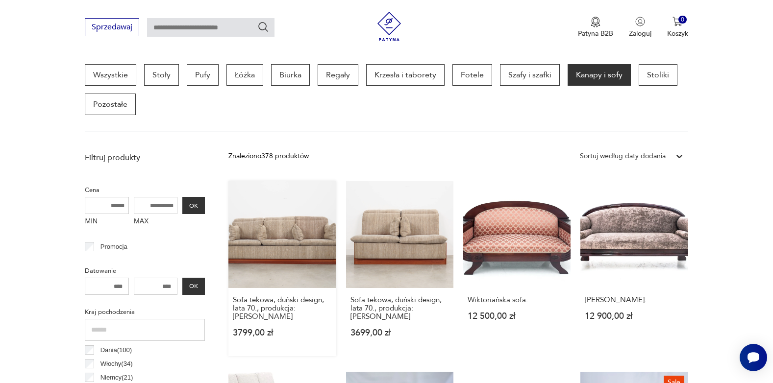
click at [295, 247] on link "Sofa tekowa, duński design, lata 70., produkcja: [PERSON_NAME] 3799,00 zł" at bounding box center [281, 268] width 107 height 175
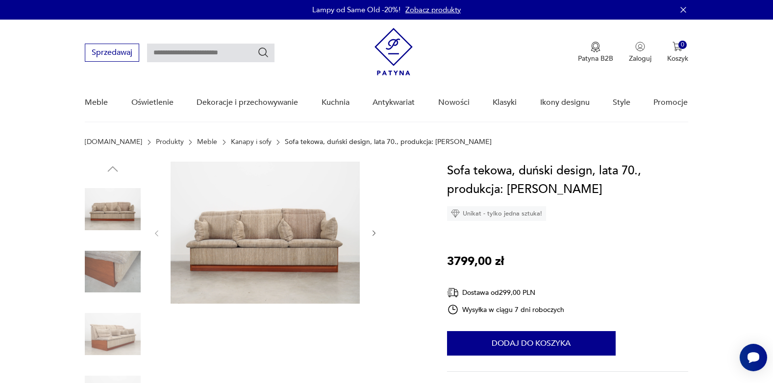
click at [371, 231] on icon "button" at bounding box center [374, 233] width 8 height 8
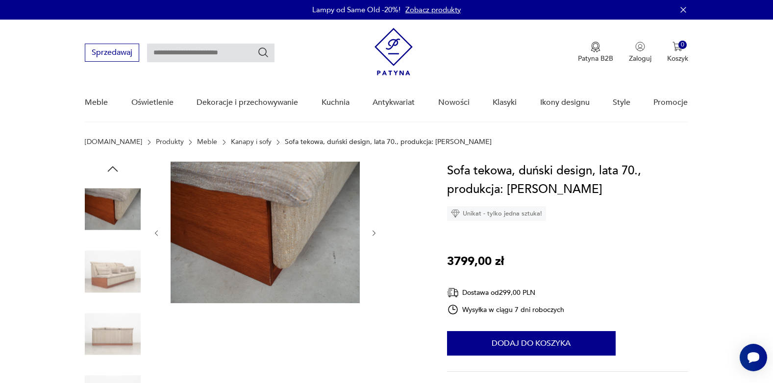
click at [371, 231] on icon "button" at bounding box center [374, 233] width 8 height 8
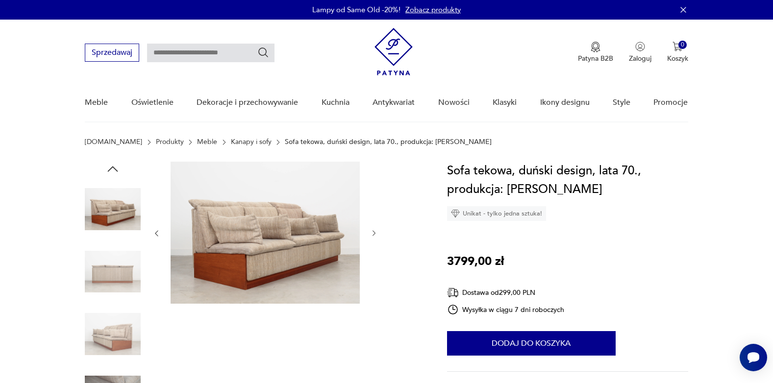
click at [371, 231] on icon "button" at bounding box center [374, 233] width 8 height 8
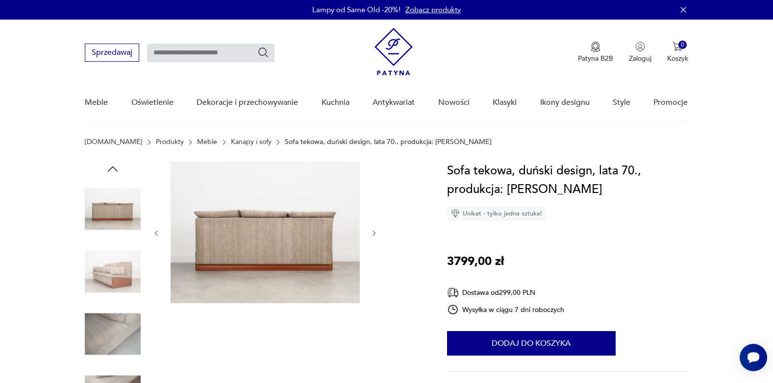
click at [371, 231] on icon "button" at bounding box center [374, 233] width 8 height 8
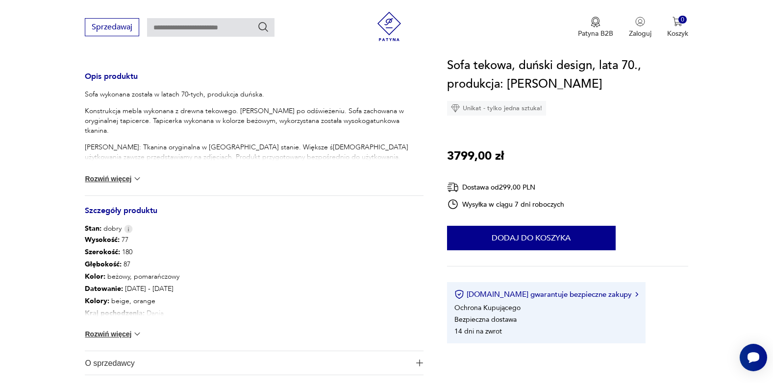
scroll to position [441, 0]
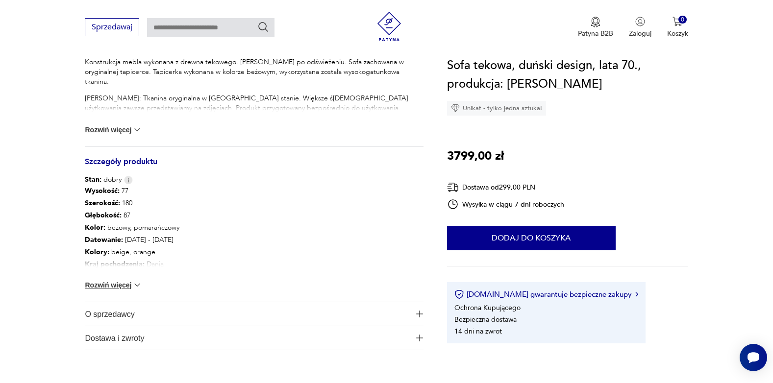
click at [118, 282] on button "Rozwiń więcej" at bounding box center [113, 285] width 57 height 10
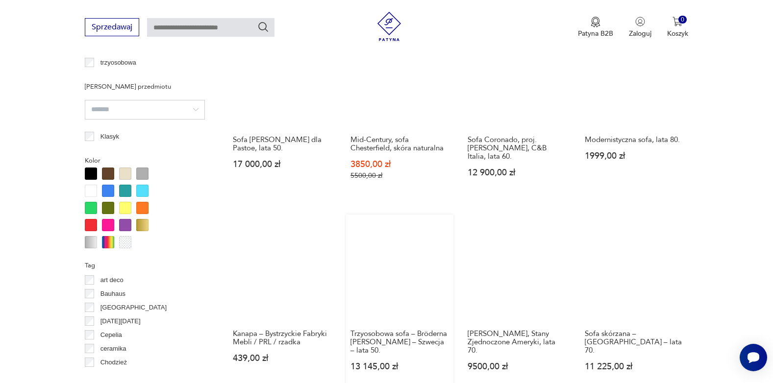
scroll to position [897, 0]
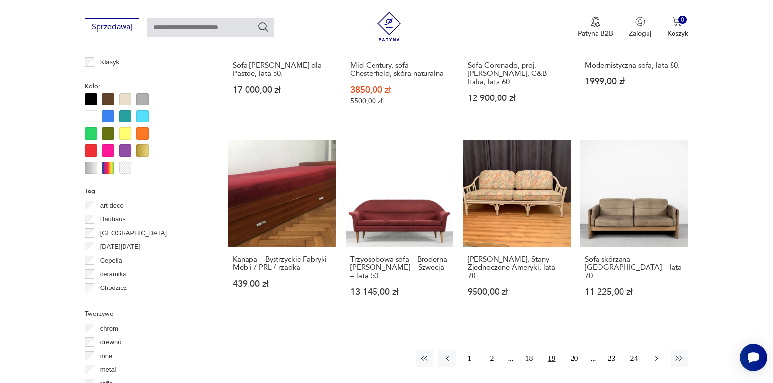
click at [658, 354] on icon "button" at bounding box center [657, 359] width 10 height 10
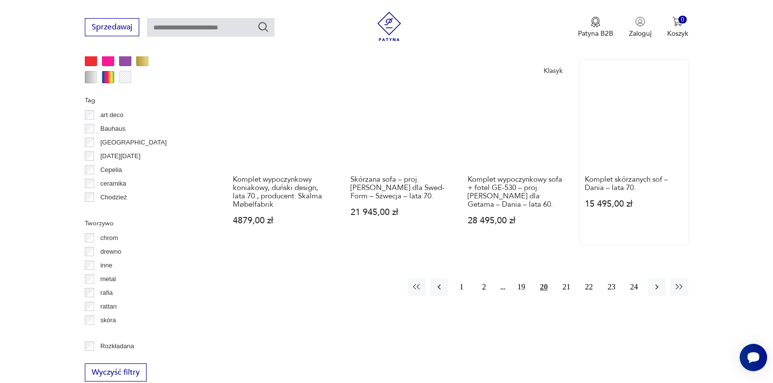
scroll to position [1044, 0]
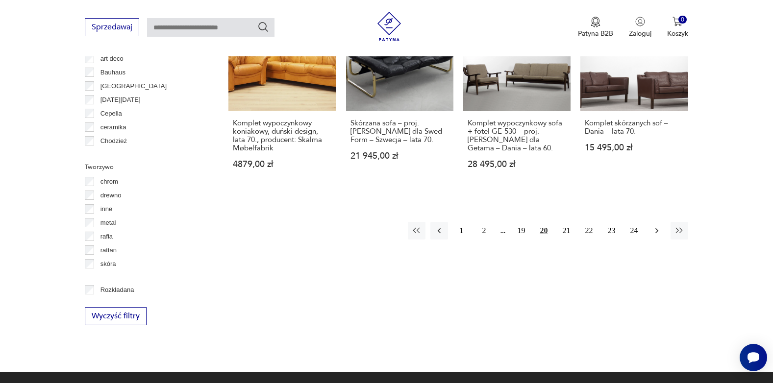
click at [652, 226] on icon "button" at bounding box center [657, 231] width 10 height 10
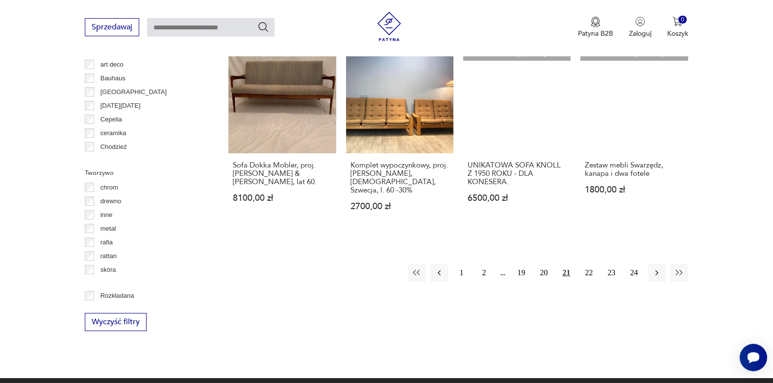
scroll to position [1044, 0]
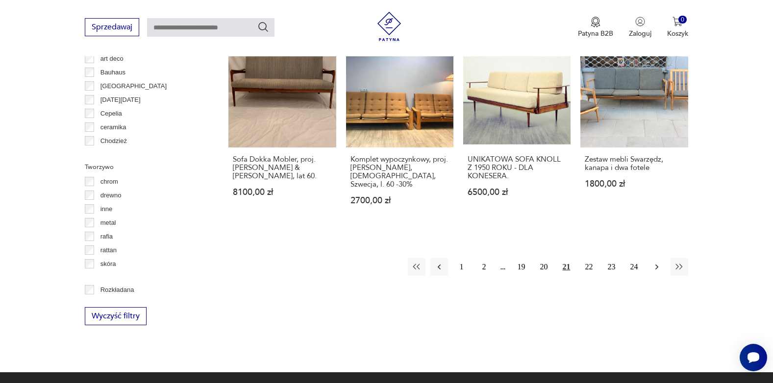
click at [650, 258] on button "button" at bounding box center [657, 267] width 18 height 18
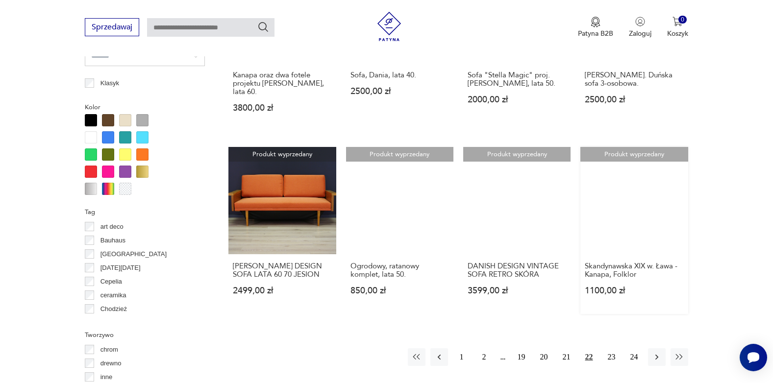
scroll to position [995, 0]
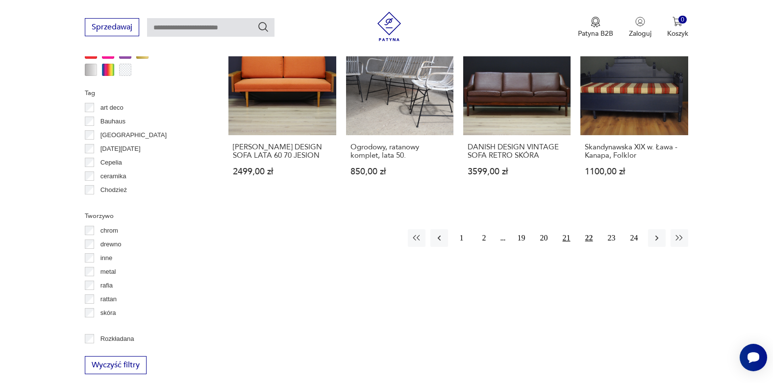
click at [565, 238] on button "21" at bounding box center [567, 238] width 18 height 18
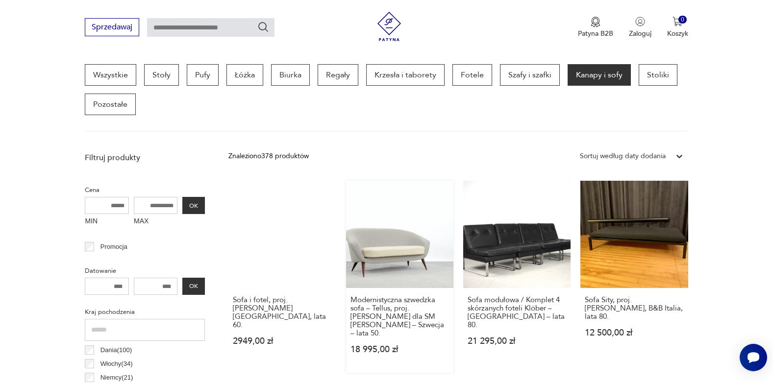
scroll to position [603, 0]
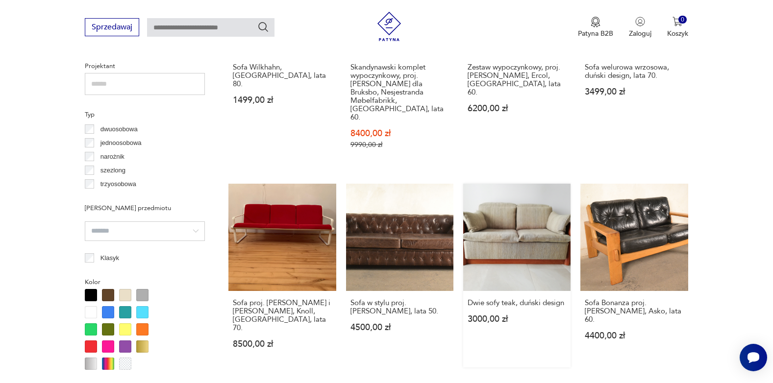
click at [508, 233] on link "Dwie sofy teak, duński design 3000,00 zł" at bounding box center [516, 276] width 107 height 184
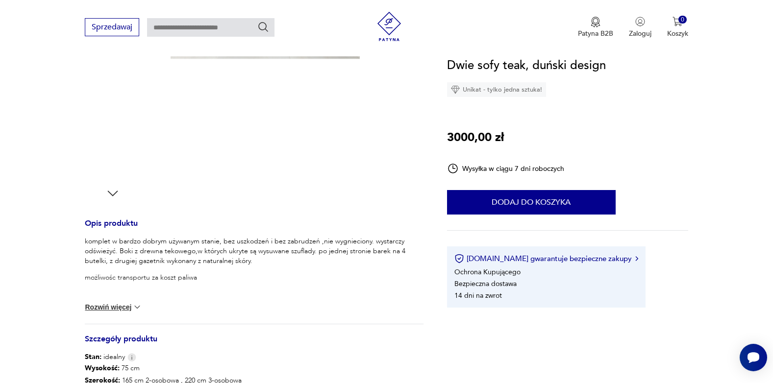
scroll to position [441, 0]
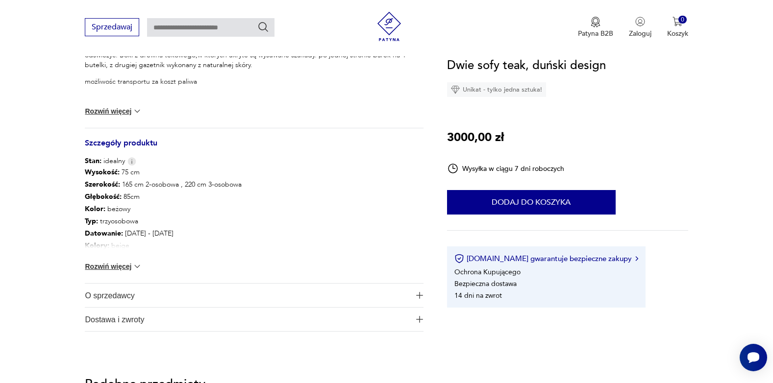
click at [103, 267] on button "Rozwiń więcej" at bounding box center [113, 267] width 57 height 10
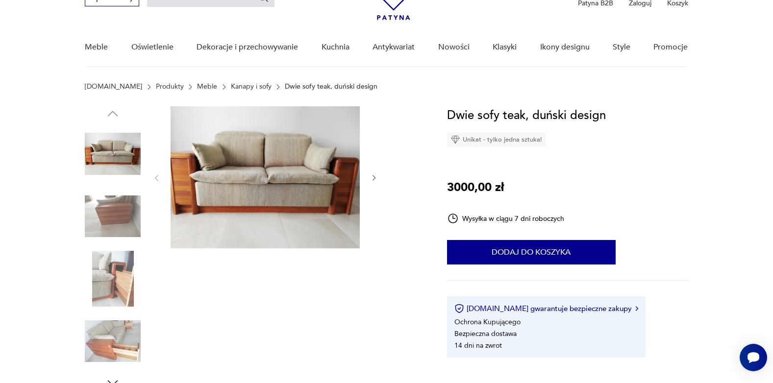
scroll to position [18, 0]
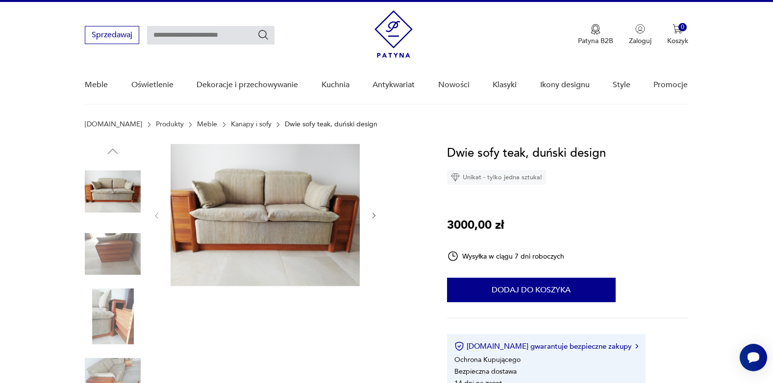
click at [245, 213] on img at bounding box center [265, 215] width 189 height 142
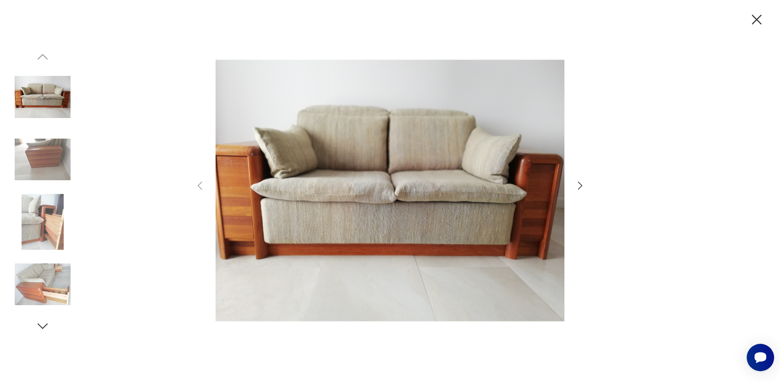
click at [579, 188] on icon "button" at bounding box center [580, 186] width 4 height 8
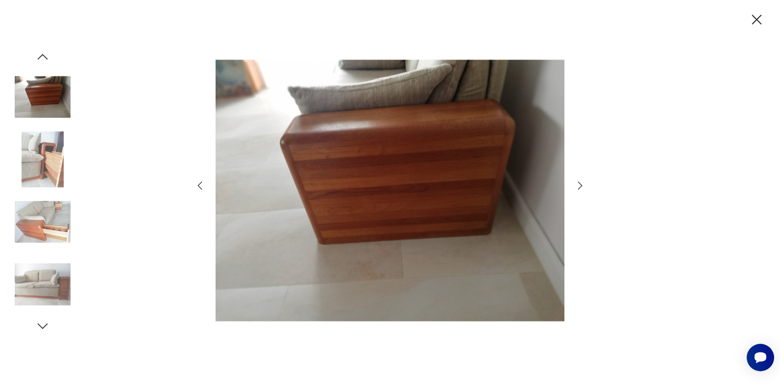
click at [579, 188] on icon "button" at bounding box center [580, 186] width 12 height 12
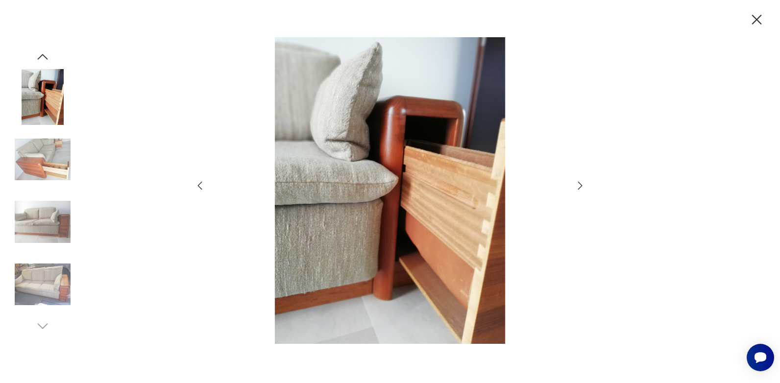
click at [579, 188] on icon "button" at bounding box center [580, 186] width 12 height 12
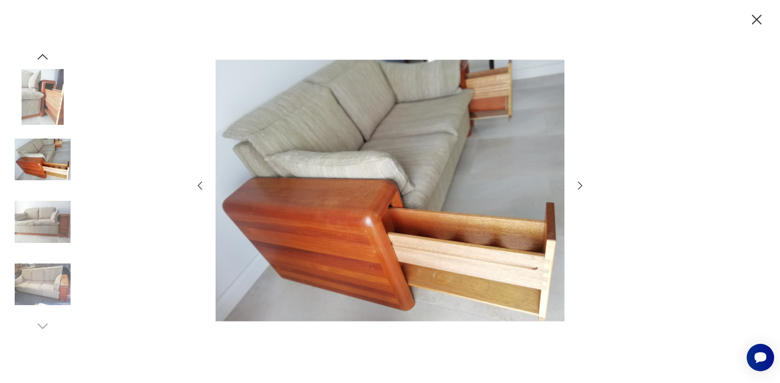
click at [579, 188] on icon "button" at bounding box center [580, 186] width 12 height 12
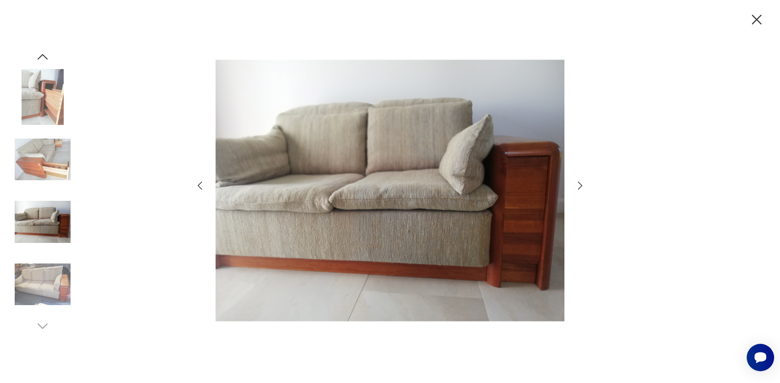
click at [579, 188] on icon "button" at bounding box center [580, 186] width 12 height 12
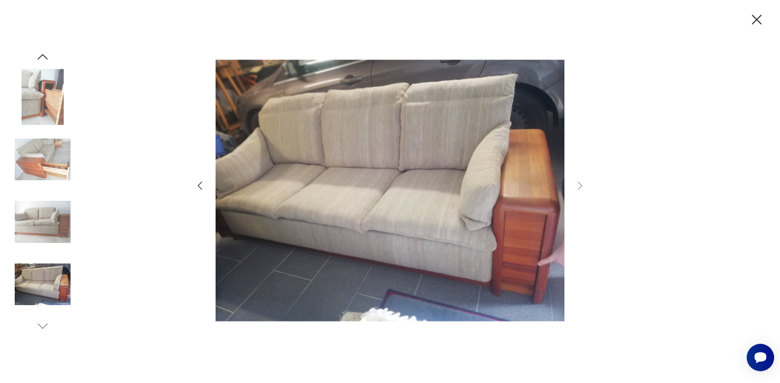
click at [753, 25] on icon "button" at bounding box center [756, 19] width 17 height 17
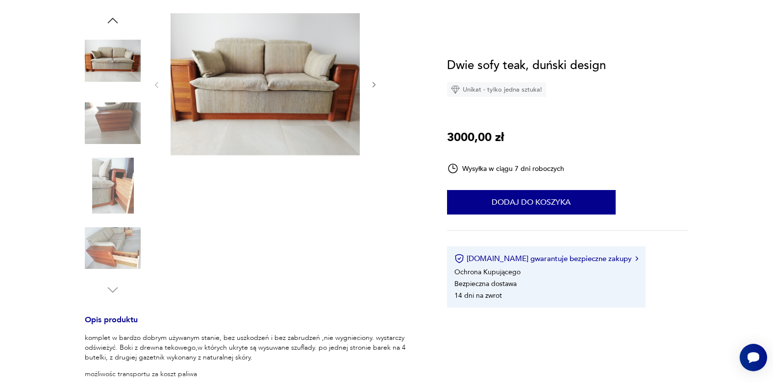
scroll to position [0, 0]
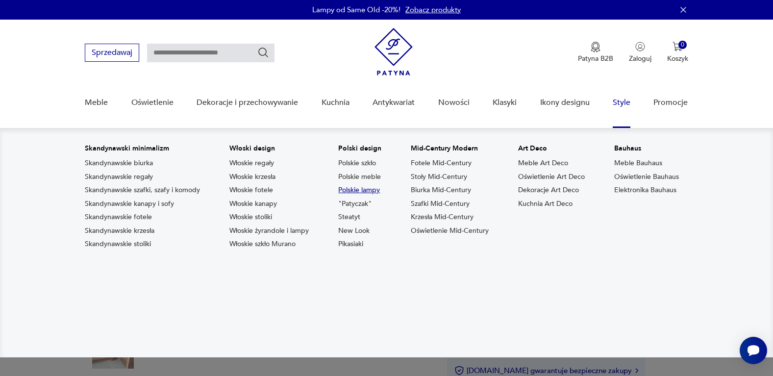
click at [355, 190] on link "Polskie lampy" at bounding box center [359, 190] width 42 height 10
